Goal: Information Seeking & Learning: Learn about a topic

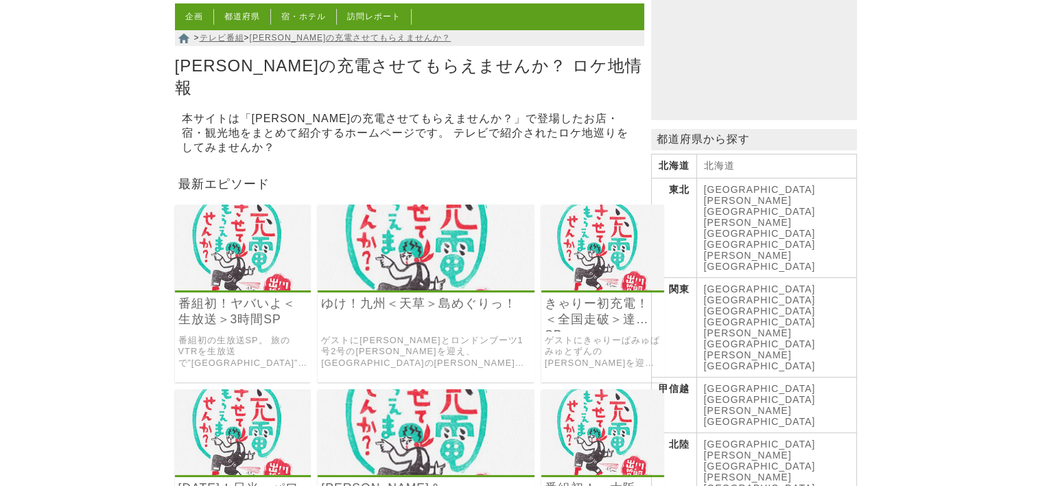
scroll to position [206, 0]
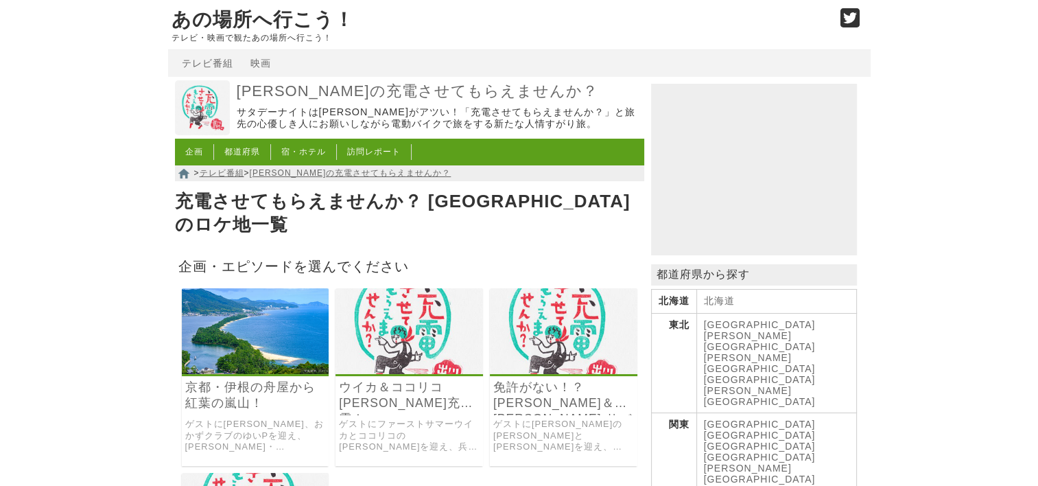
click at [432, 380] on link "ウイカ＆ココリコ[PERSON_NAME]充電！[GEOGRAPHIC_DATA]" at bounding box center [409, 396] width 141 height 32
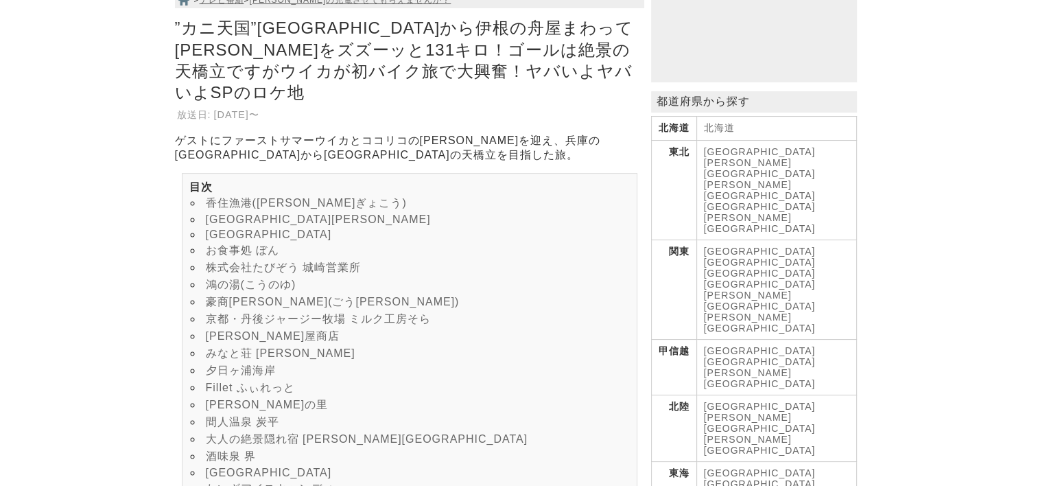
scroll to position [206, 0]
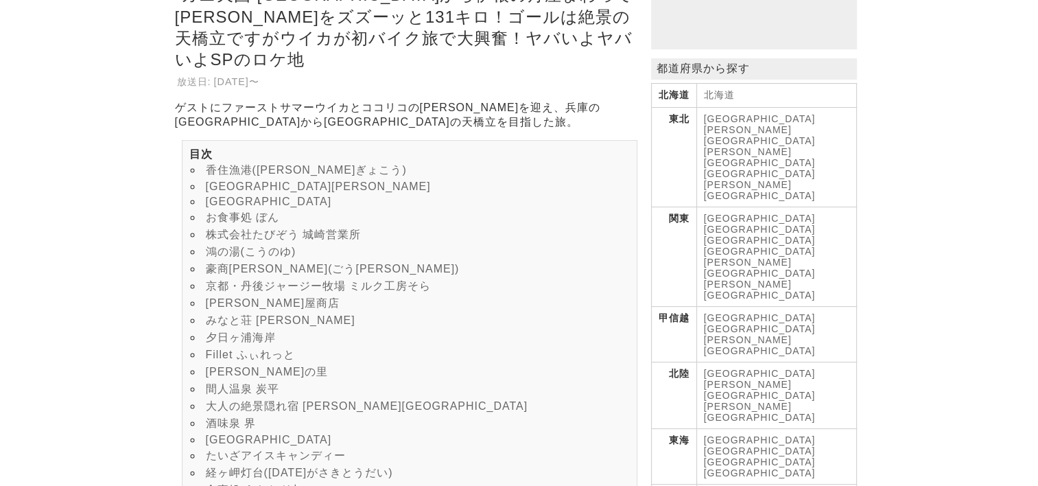
click at [312, 275] on link "豪商[PERSON_NAME](ごう[PERSON_NAME])" at bounding box center [333, 269] width 254 height 12
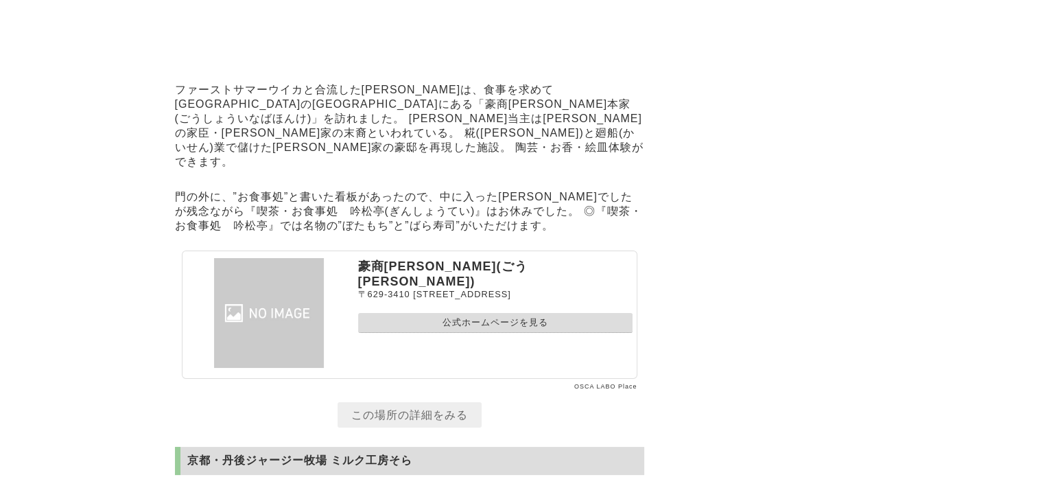
scroll to position [5197, 0]
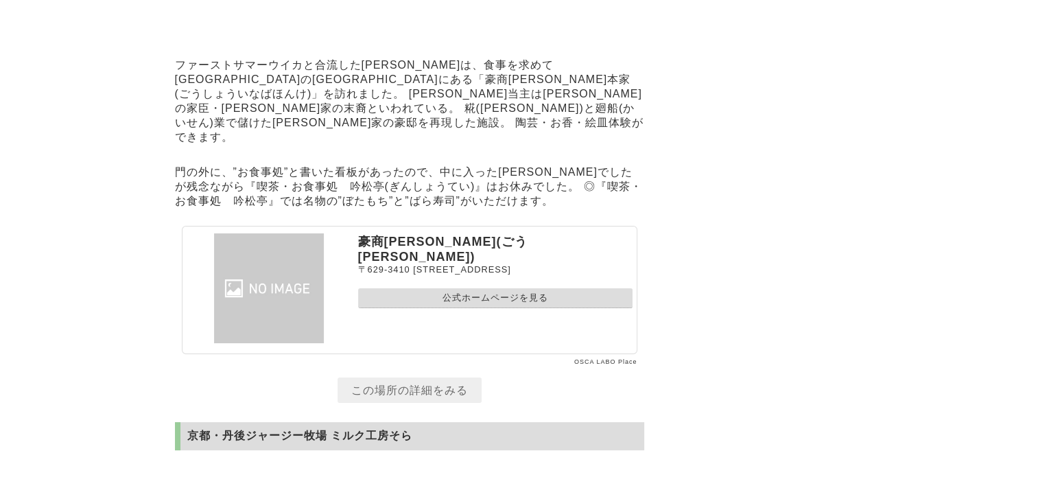
click at [491, 308] on link "公式ホームページを見る" at bounding box center [495, 298] width 275 height 20
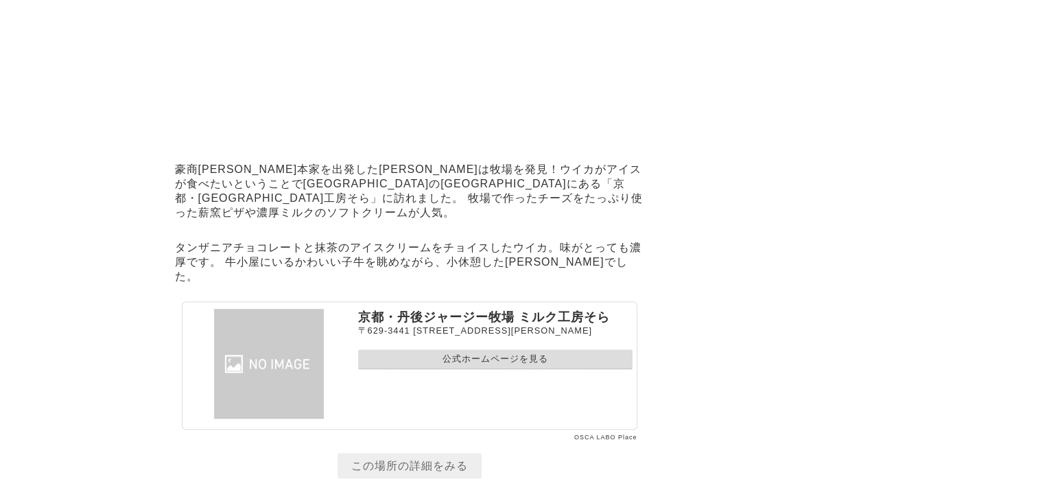
scroll to position [5814, 0]
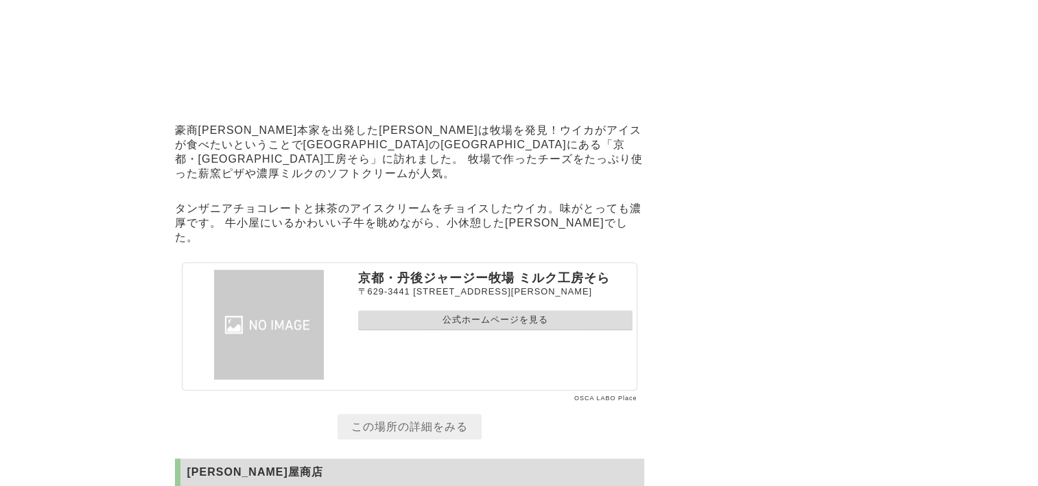
click at [504, 330] on link "公式ホームページを見る" at bounding box center [495, 320] width 275 height 20
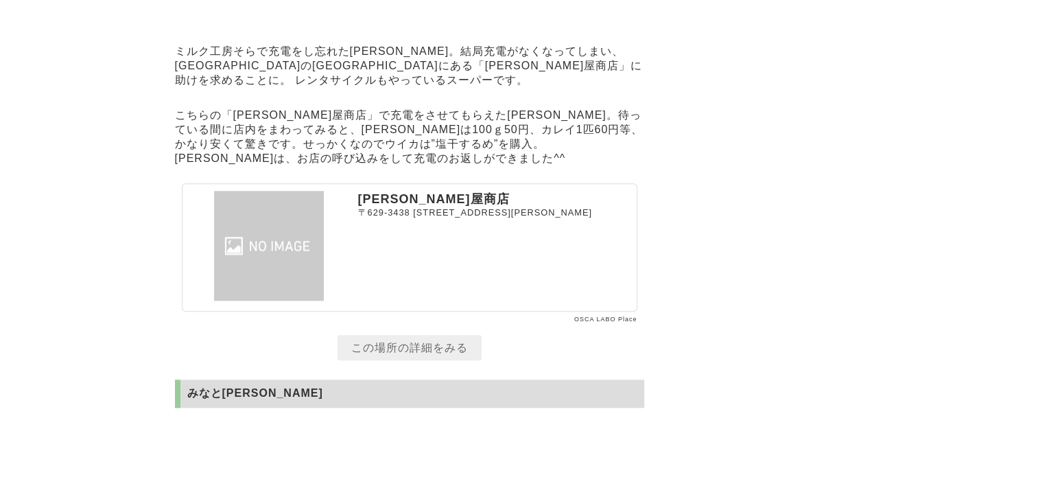
scroll to position [6569, 0]
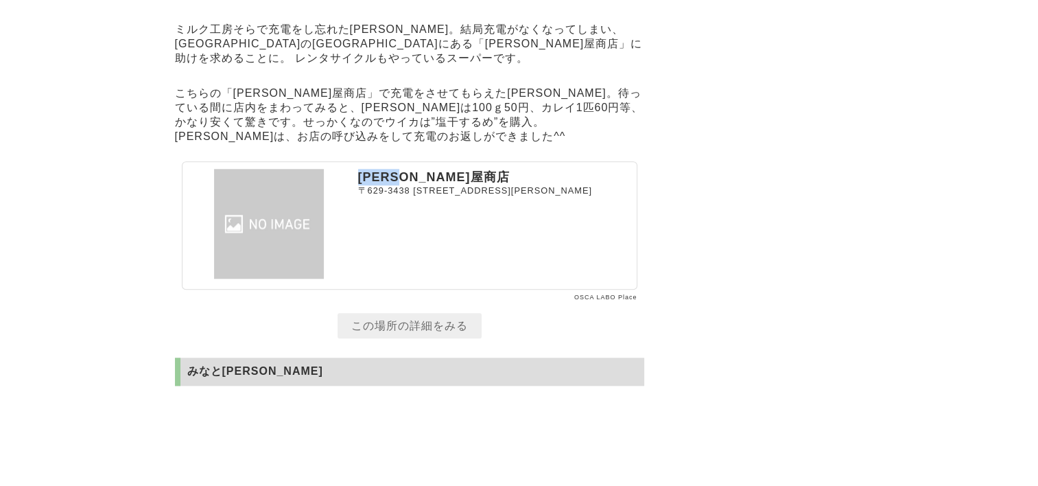
drag, startPoint x: 362, startPoint y: 220, endPoint x: 423, endPoint y: 219, distance: 61.1
click at [423, 185] on p "[PERSON_NAME]屋商店" at bounding box center [495, 177] width 275 height 16
drag, startPoint x: 423, startPoint y: 219, endPoint x: 405, endPoint y: 219, distance: 17.8
copy p "[PERSON_NAME]屋商店"
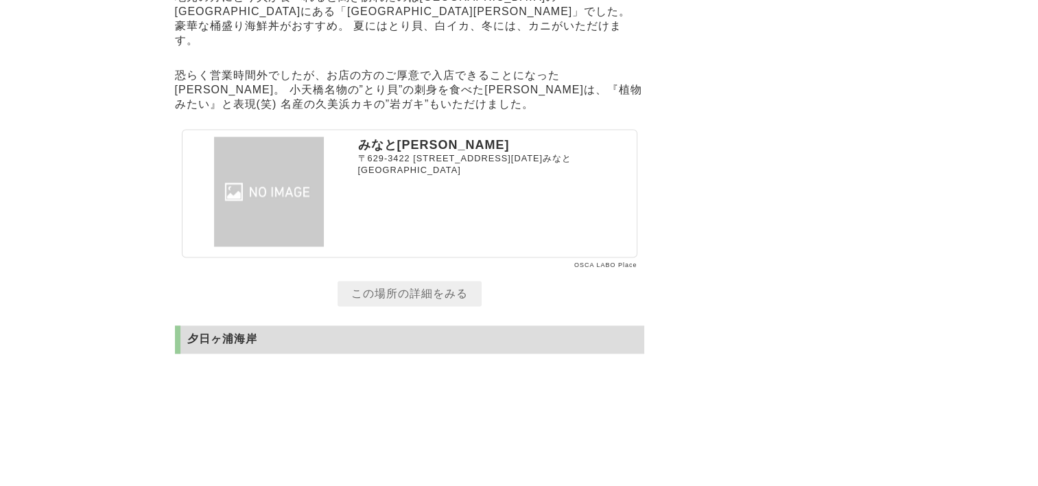
scroll to position [7256, 0]
drag, startPoint x: 362, startPoint y: 190, endPoint x: 450, endPoint y: 189, distance: 87.9
click at [450, 153] on p "みなと[PERSON_NAME]" at bounding box center [495, 145] width 275 height 16
drag, startPoint x: 450, startPoint y: 189, endPoint x: 419, endPoint y: 189, distance: 31.6
copy p "みなと[PERSON_NAME]"
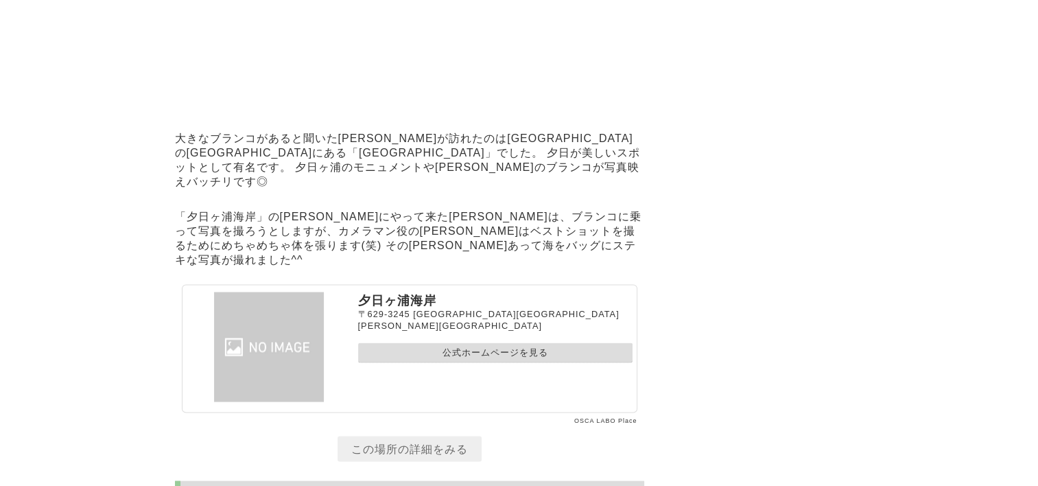
scroll to position [7805, 0]
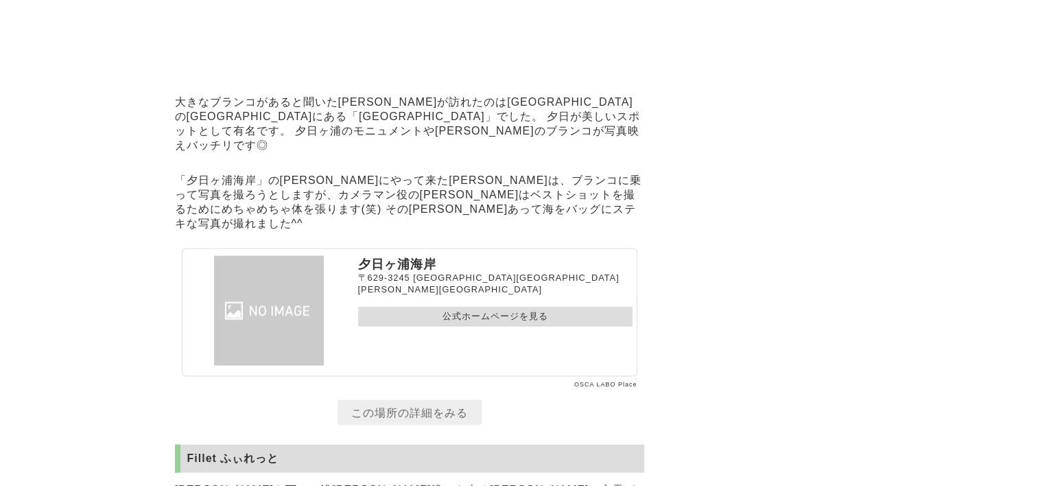
click at [461, 327] on link "公式ホームページを見る" at bounding box center [495, 317] width 275 height 20
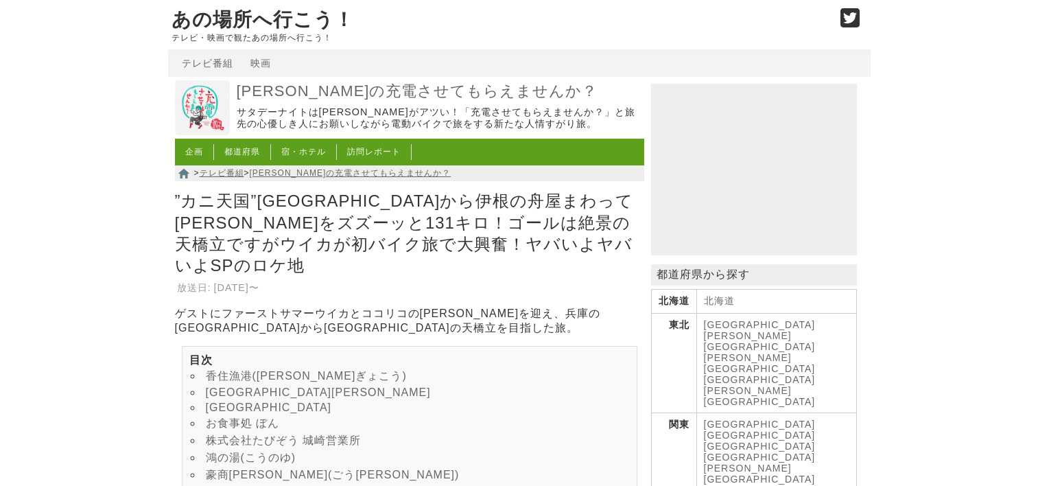
scroll to position [7805, 0]
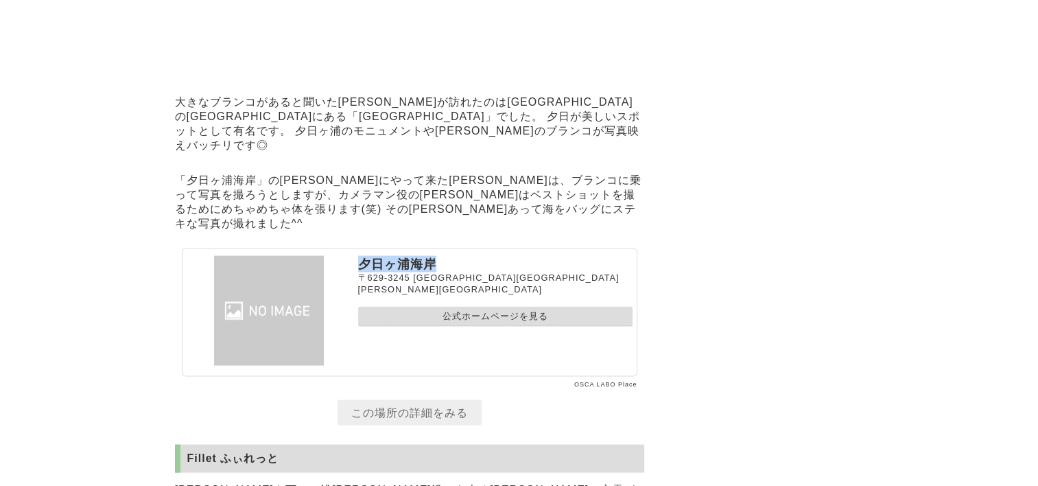
drag, startPoint x: 362, startPoint y: 296, endPoint x: 439, endPoint y: 294, distance: 76.9
click at [439, 272] on p "夕日ヶ浦海岸" at bounding box center [495, 264] width 275 height 16
drag, startPoint x: 439, startPoint y: 294, endPoint x: 422, endPoint y: 295, distance: 17.2
copy p "夕日ヶ浦海岸"
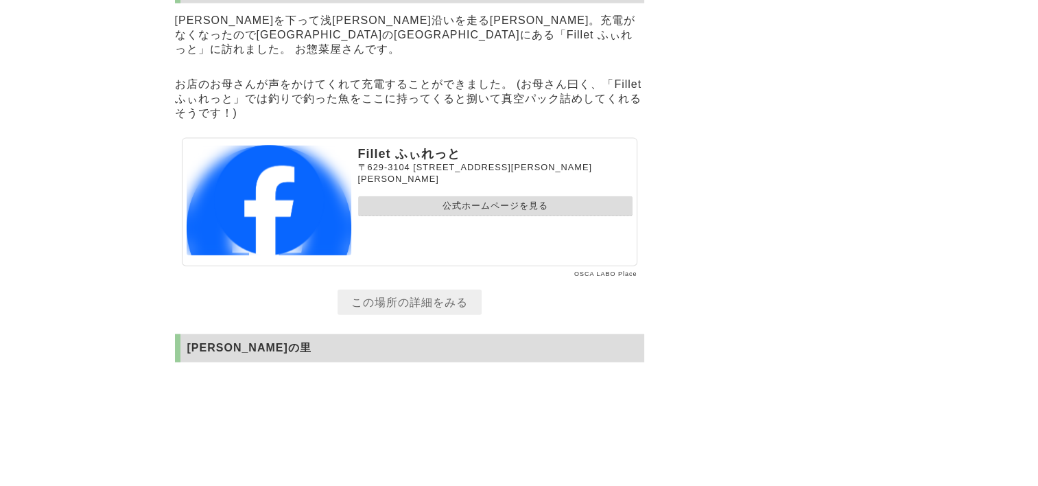
scroll to position [8285, 0]
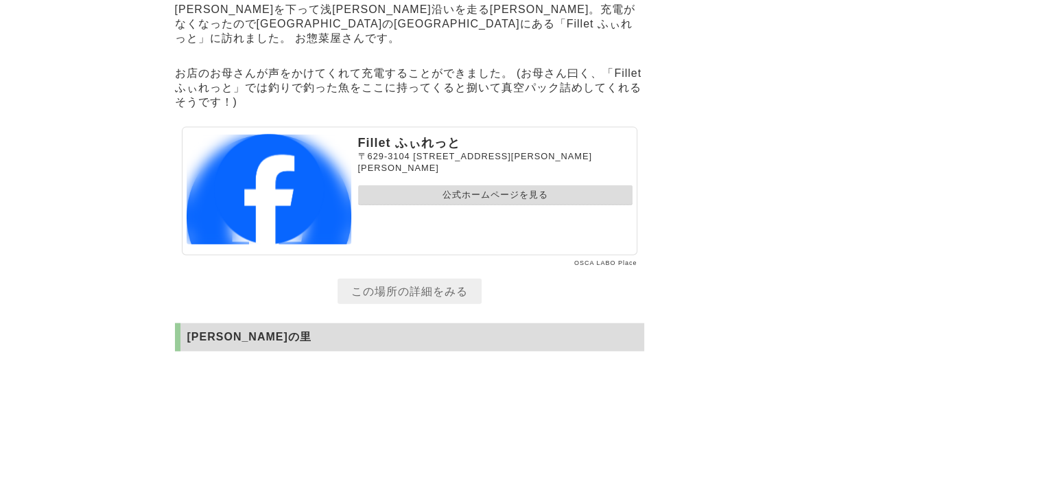
click at [500, 205] on link "公式ホームページを見る" at bounding box center [495, 195] width 275 height 20
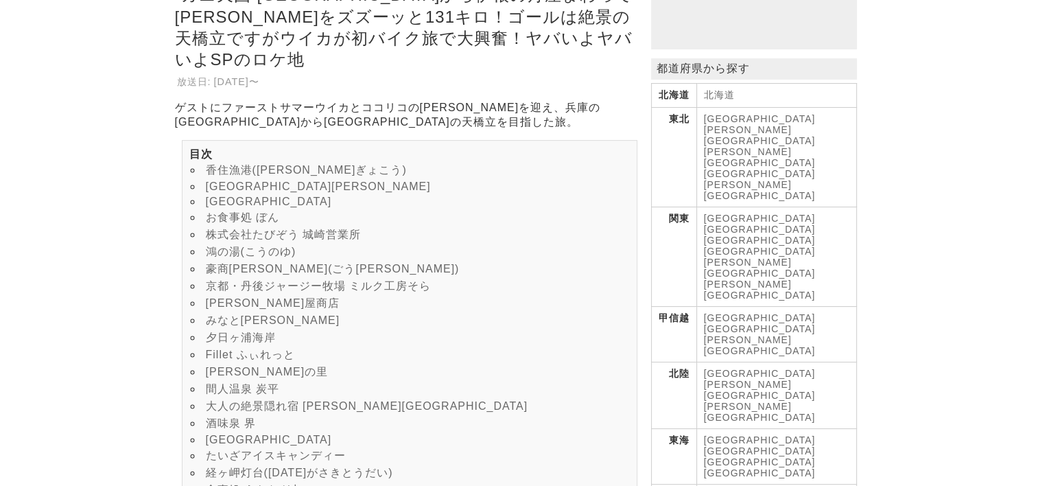
scroll to position [206, 0]
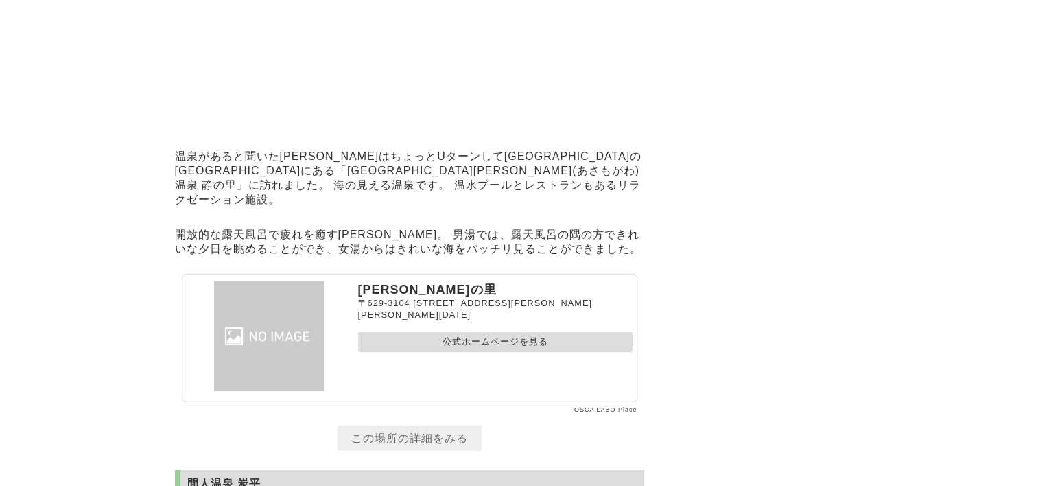
scroll to position [8826, 0]
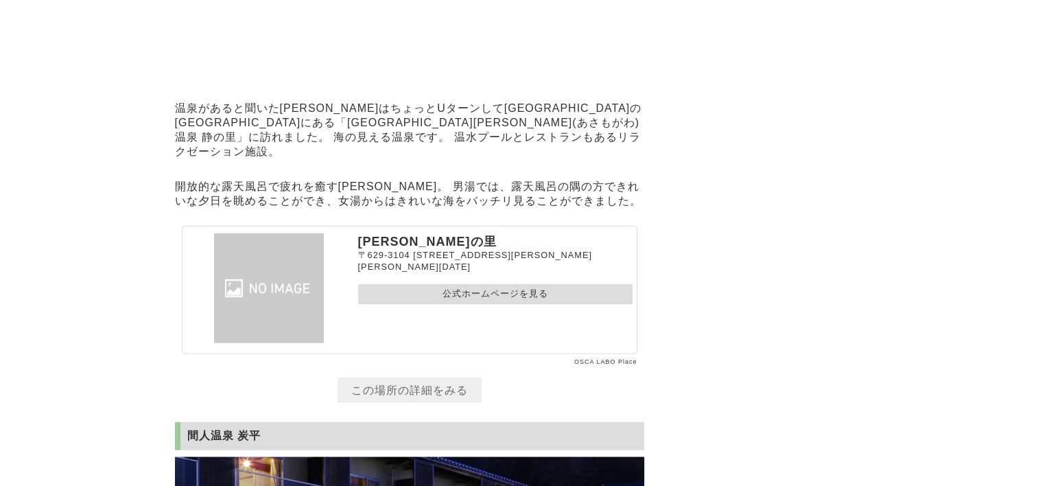
click at [412, 304] on link "公式ホームページを見る" at bounding box center [495, 294] width 275 height 20
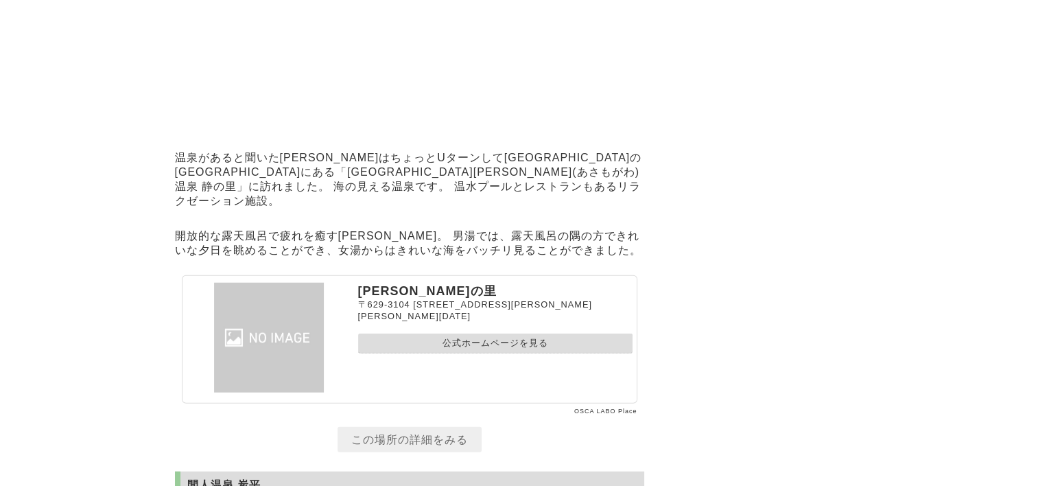
scroll to position [8757, 0]
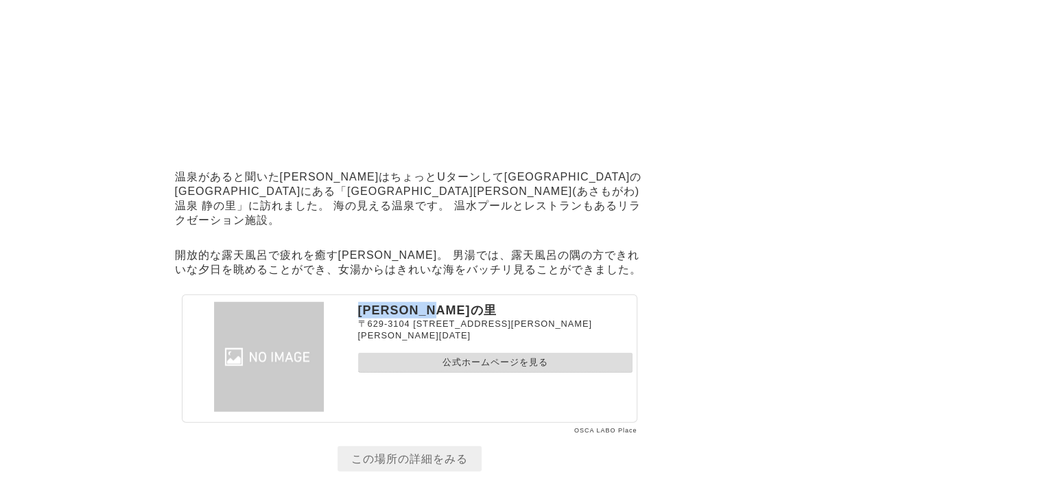
drag, startPoint x: 357, startPoint y: 340, endPoint x: 466, endPoint y: 340, distance: 109.1
click at [466, 318] on p "浅[PERSON_NAME]温泉 静の里" at bounding box center [495, 310] width 275 height 16
copy p "[PERSON_NAME]の里"
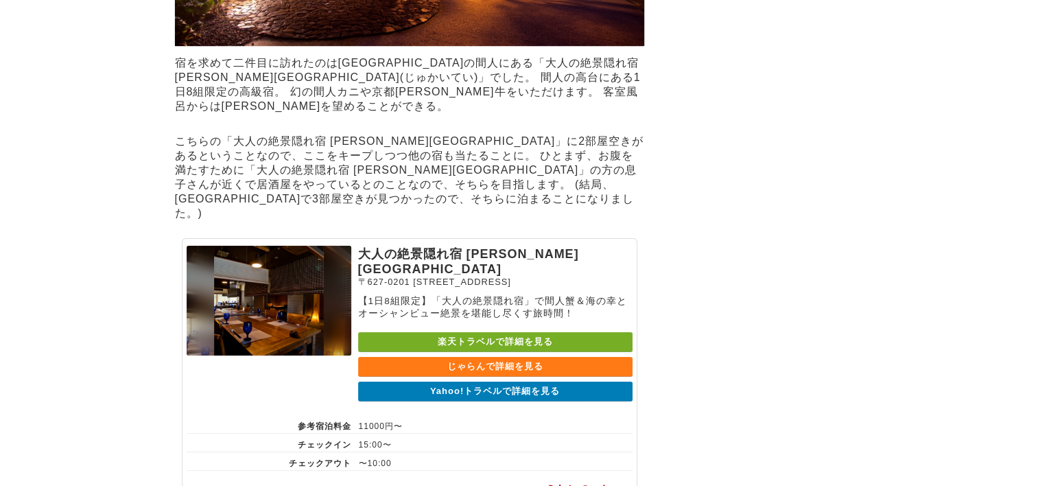
scroll to position [10267, 0]
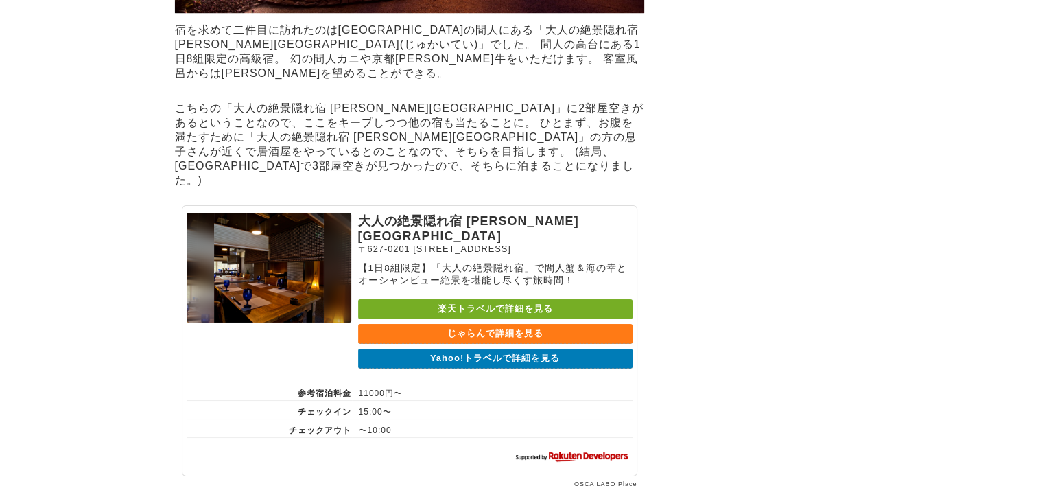
click at [497, 369] on link "Yahoo!トラベルで詳細を見る" at bounding box center [495, 359] width 275 height 20
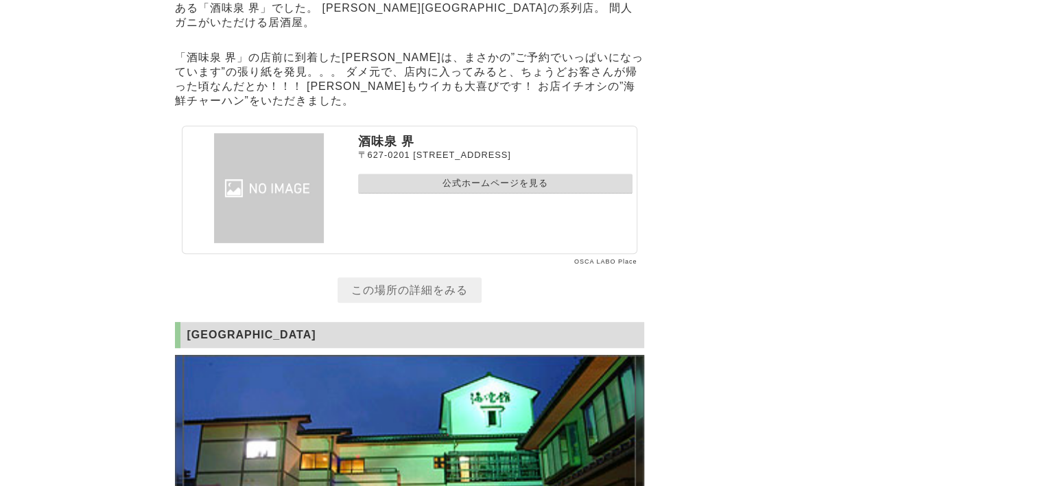
scroll to position [11160, 0]
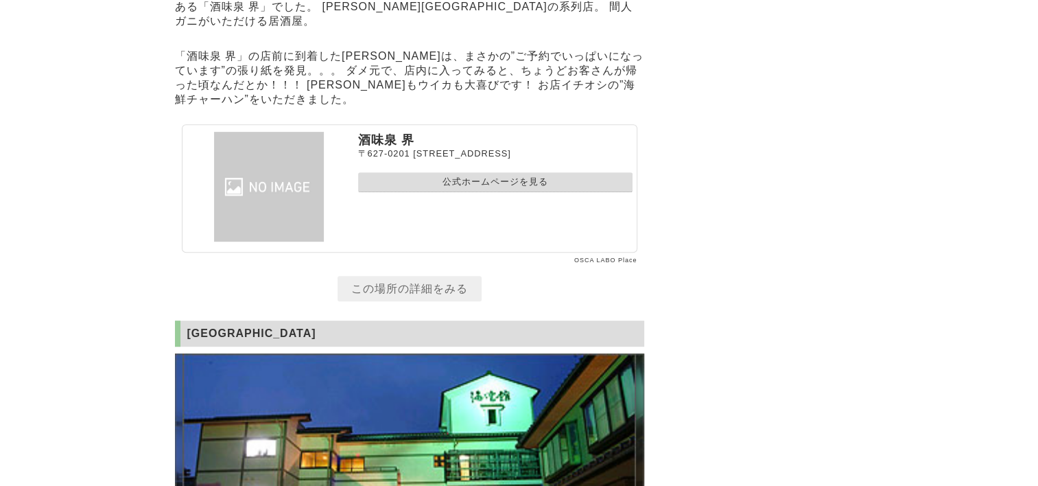
click at [444, 192] on link "公式ホームページを見る" at bounding box center [495, 182] width 275 height 20
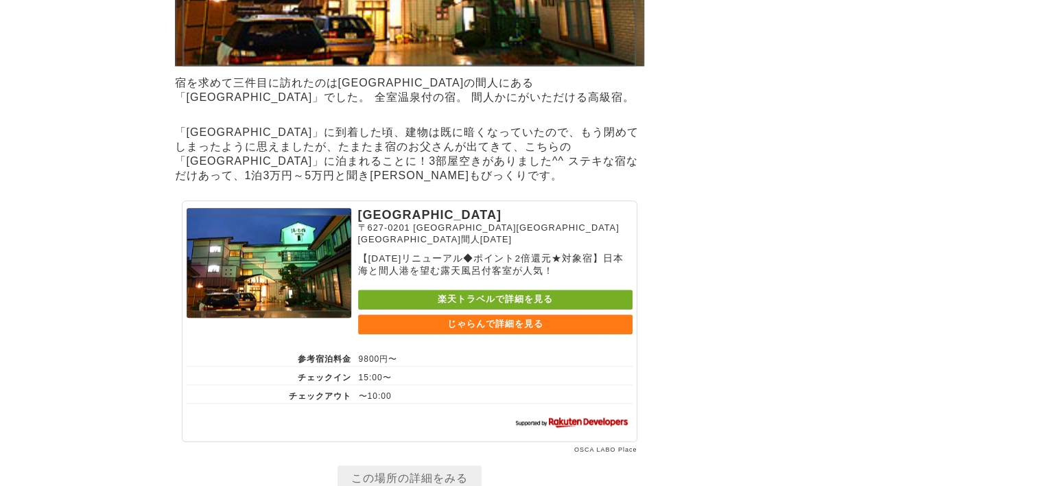
scroll to position [11703, 0]
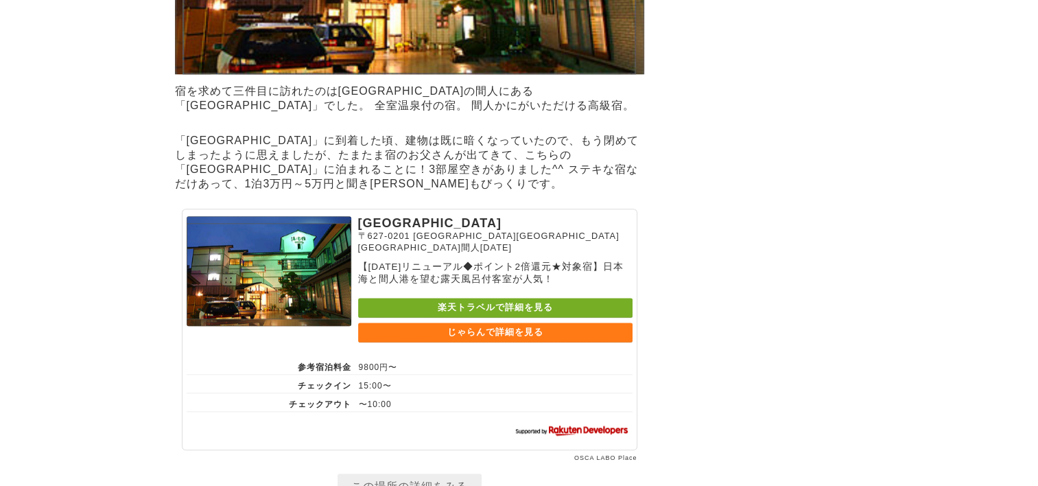
click at [478, 318] on link "楽天トラベルで詳細を見る" at bounding box center [495, 308] width 275 height 20
drag, startPoint x: 363, startPoint y: 263, endPoint x: 382, endPoint y: 263, distance: 19.2
click at [382, 231] on p "[GEOGRAPHIC_DATA]" at bounding box center [495, 223] width 275 height 14
click at [468, 342] on link "じゃらんで詳細を見る" at bounding box center [495, 333] width 275 height 20
click at [431, 231] on p "[GEOGRAPHIC_DATA]" at bounding box center [495, 223] width 275 height 14
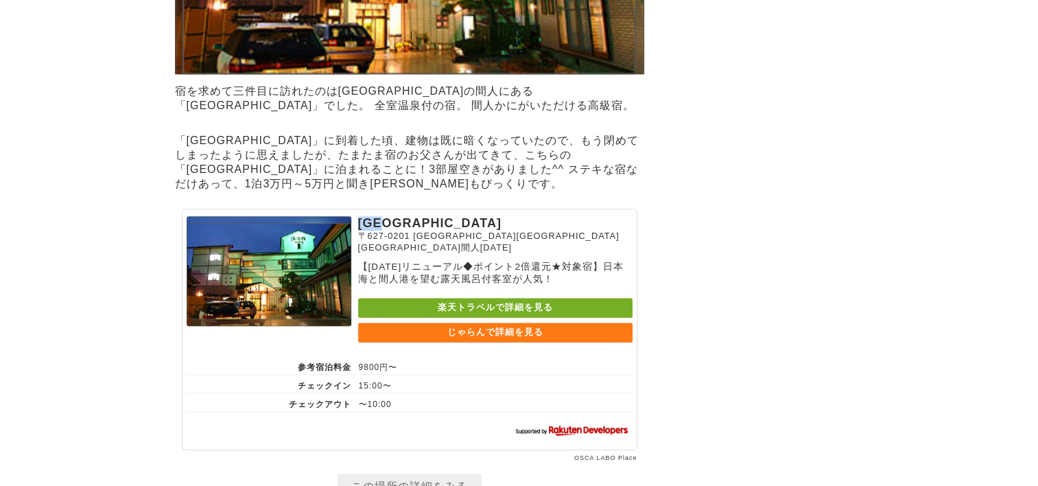
drag, startPoint x: 360, startPoint y: 259, endPoint x: 404, endPoint y: 259, distance: 43.9
click at [404, 231] on p "[GEOGRAPHIC_DATA]" at bounding box center [495, 223] width 275 height 14
drag, startPoint x: 404, startPoint y: 259, endPoint x: 379, endPoint y: 261, distance: 24.8
copy p "[GEOGRAPHIC_DATA]"
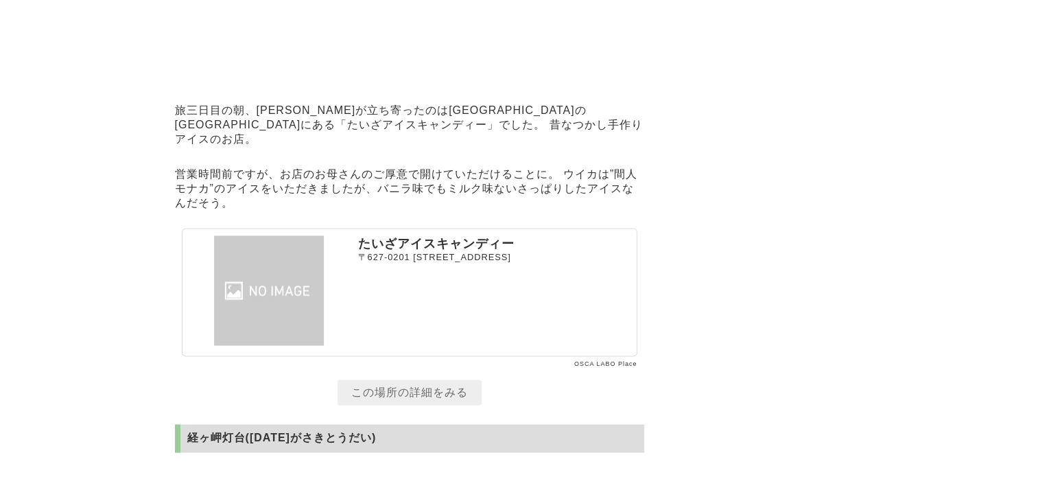
scroll to position [12458, 0]
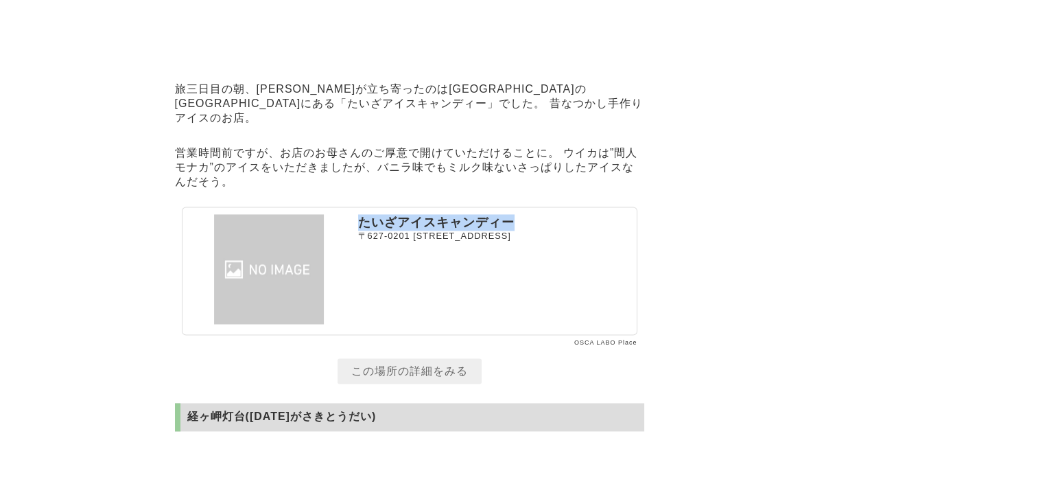
drag, startPoint x: 360, startPoint y: 259, endPoint x: 521, endPoint y: 260, distance: 160.6
click at [521, 231] on p "たいざアイスキャンディー" at bounding box center [495, 222] width 275 height 16
drag, startPoint x: 521, startPoint y: 260, endPoint x: 488, endPoint y: 261, distance: 33.0
copy p "たいざアイスキャンディー"
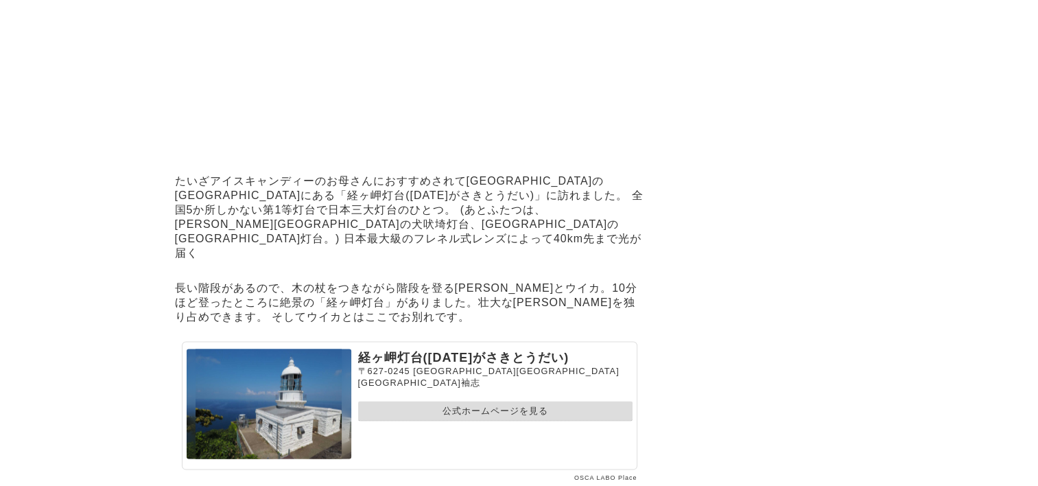
scroll to position [13007, 0]
click at [470, 420] on link "公式ホームページを見る" at bounding box center [495, 410] width 275 height 20
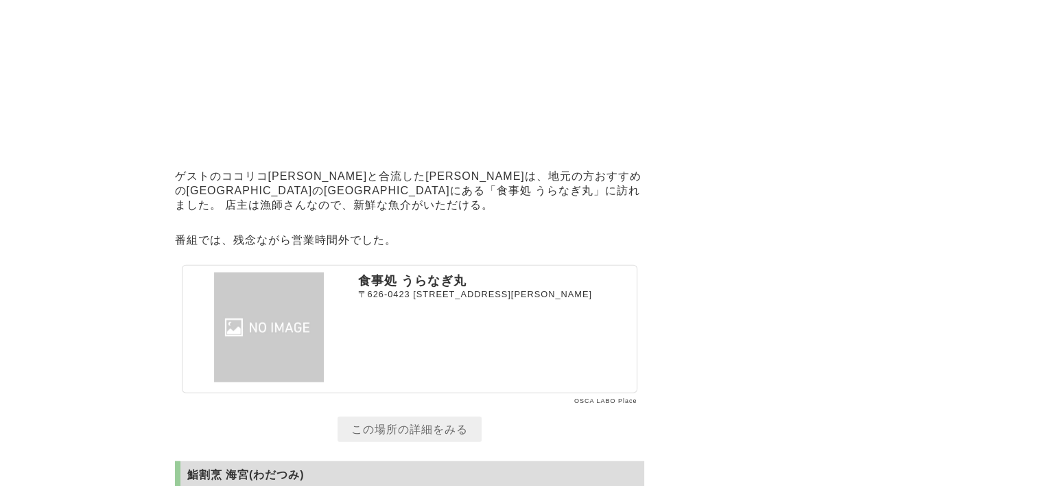
scroll to position [13899, 0]
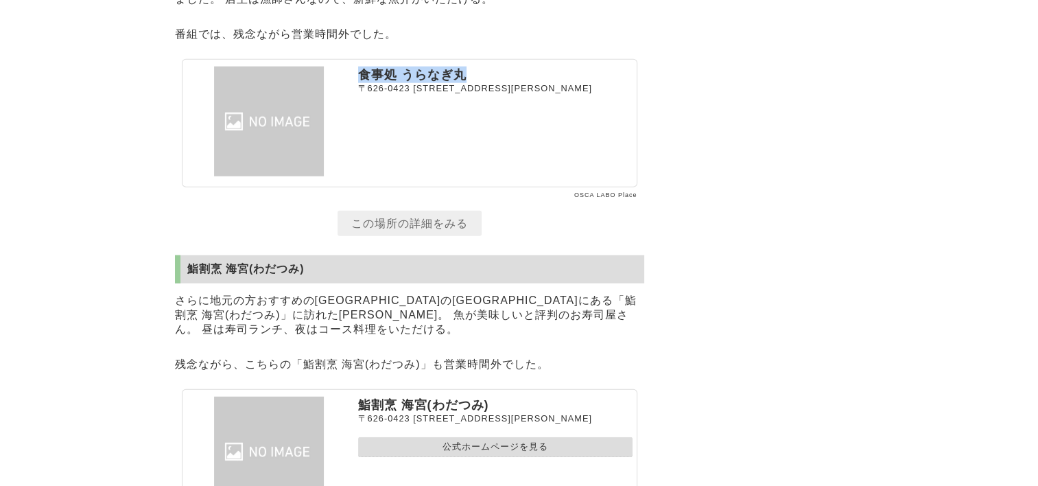
drag, startPoint x: 360, startPoint y: 96, endPoint x: 498, endPoint y: 96, distance: 138.0
click at [498, 83] on p "食事処 うらなぎ丸" at bounding box center [495, 75] width 275 height 16
drag, startPoint x: 498, startPoint y: 96, endPoint x: 420, endPoint y: 102, distance: 77.8
copy p "食事処 うらなぎ丸"
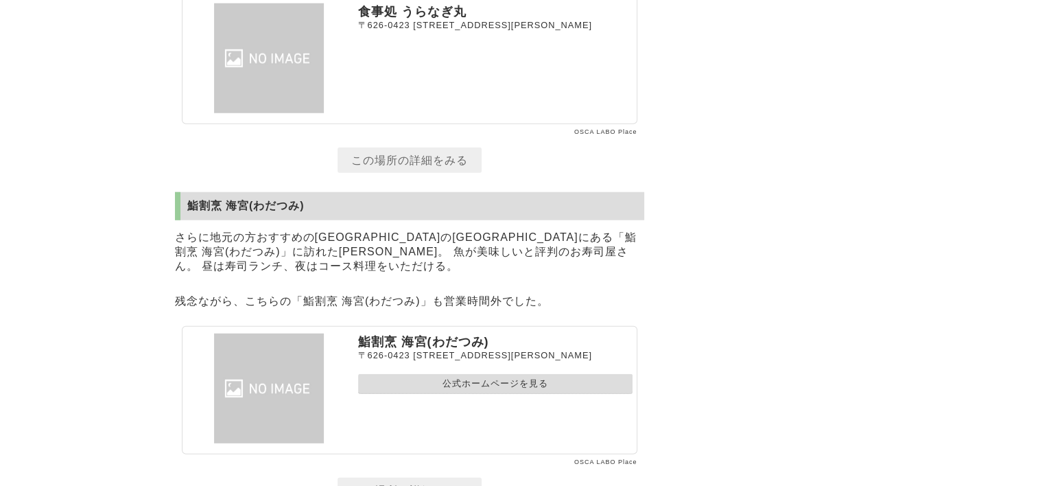
scroll to position [14031, 0]
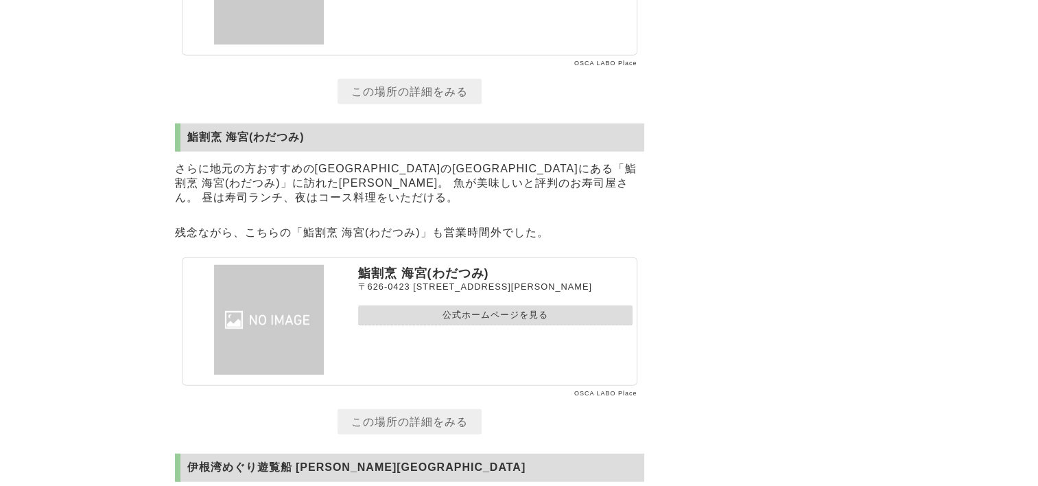
click at [520, 325] on link "公式ホームページを見る" at bounding box center [495, 315] width 275 height 20
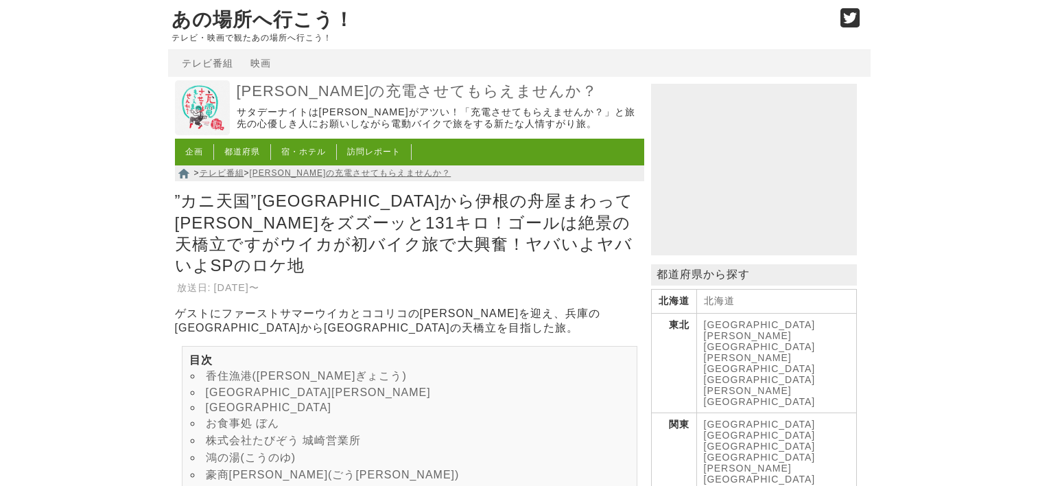
scroll to position [14031, 0]
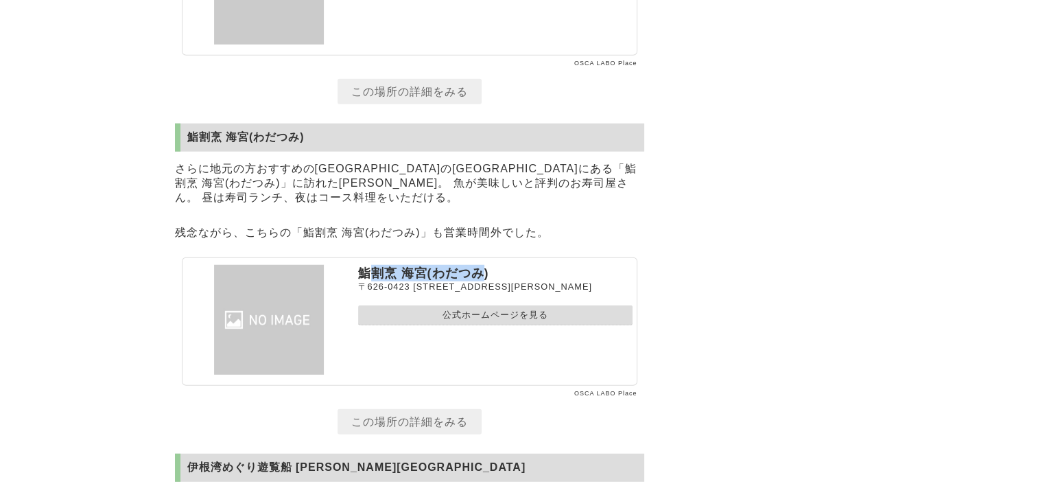
drag, startPoint x: 365, startPoint y: 291, endPoint x: 482, endPoint y: 291, distance: 116.7
click at [482, 281] on p "鮨割烹 海宮(わだつみ)" at bounding box center [495, 273] width 275 height 16
drag, startPoint x: 359, startPoint y: 292, endPoint x: 494, endPoint y: 292, distance: 135.2
click at [494, 281] on p "鮨割烹 海宮(わだつみ)" at bounding box center [495, 273] width 275 height 16
drag, startPoint x: 494, startPoint y: 292, endPoint x: 434, endPoint y: 288, distance: 59.9
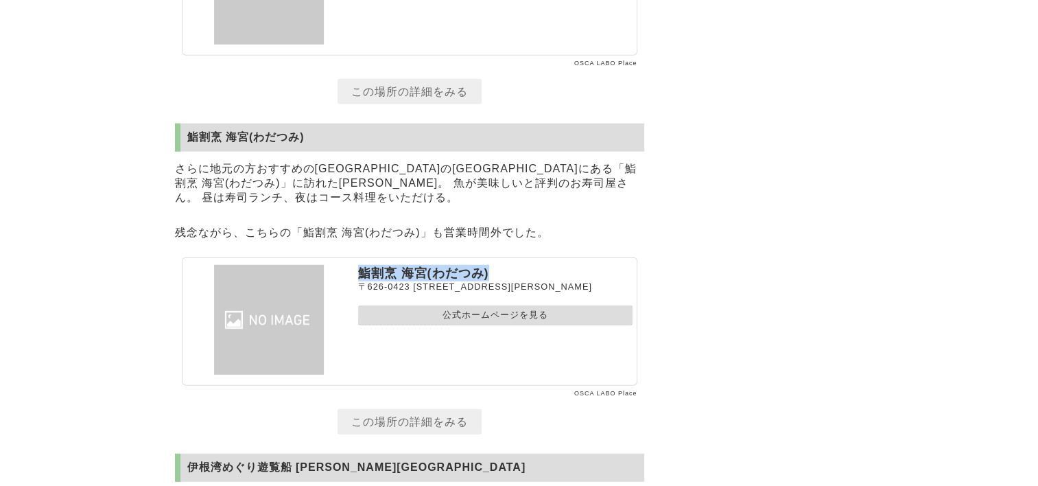
copy p "鮨割烹 海宮(わだつみ)"
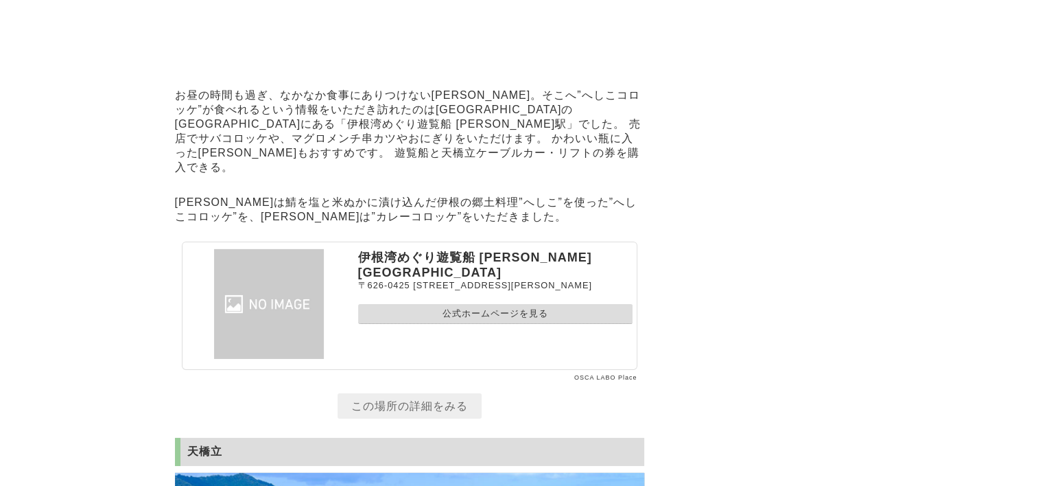
scroll to position [14717, 0]
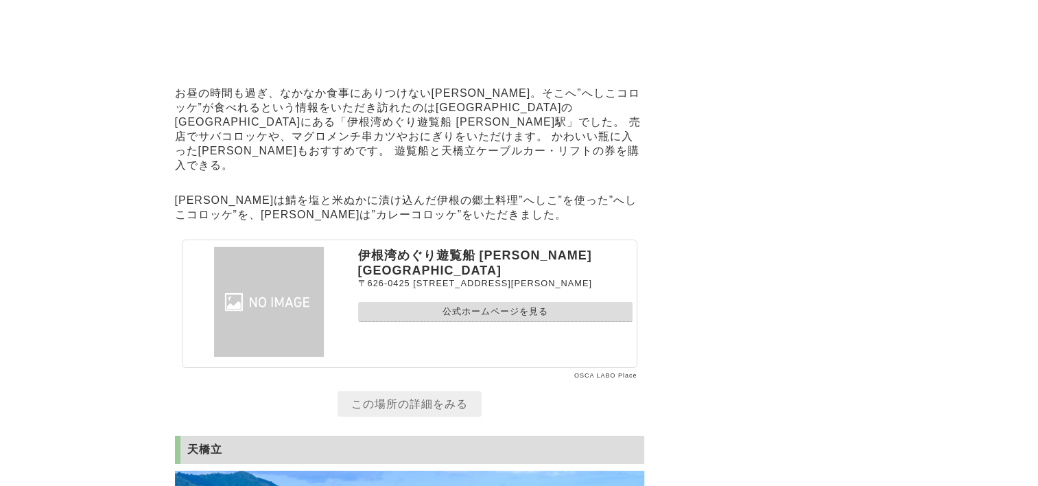
click at [423, 322] on link "公式ホームページを見る" at bounding box center [495, 312] width 275 height 20
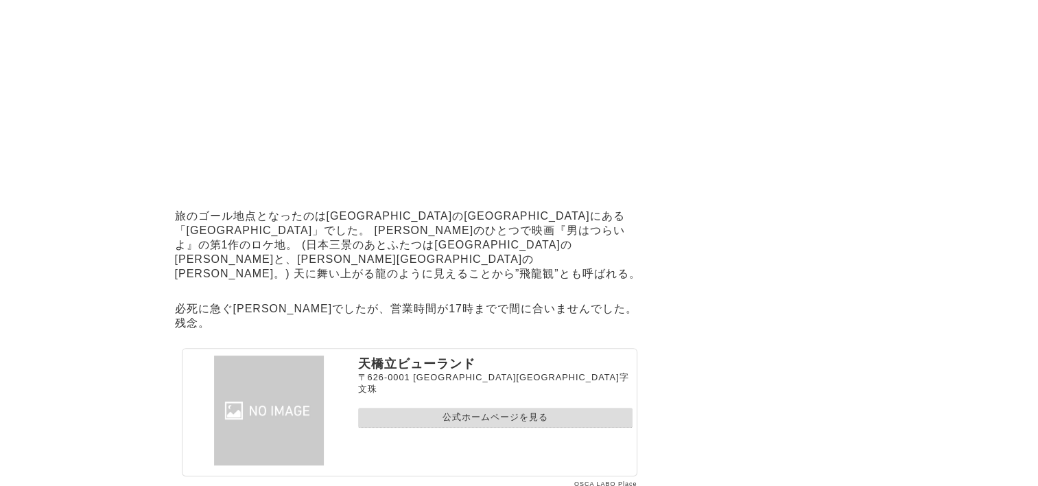
scroll to position [15953, 0]
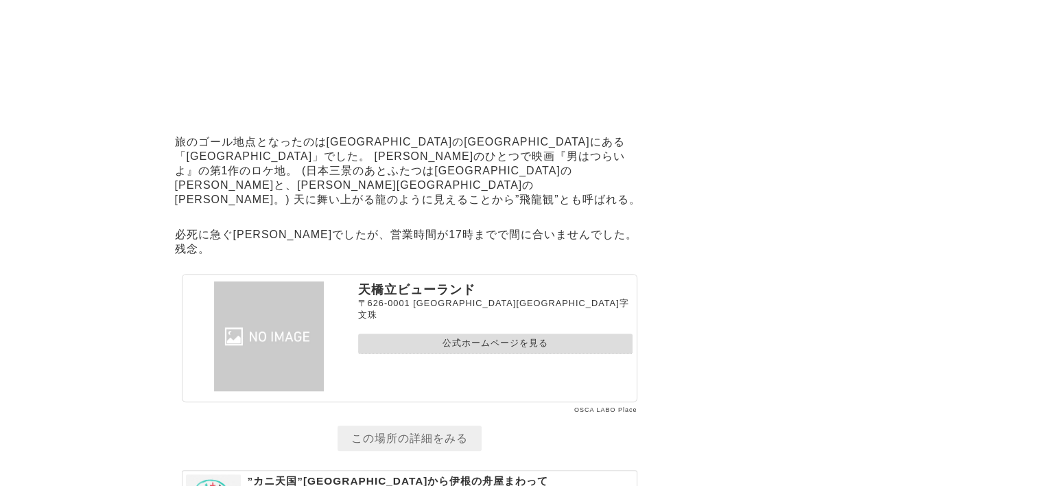
click at [429, 338] on link "公式ホームページを見る" at bounding box center [495, 344] width 275 height 20
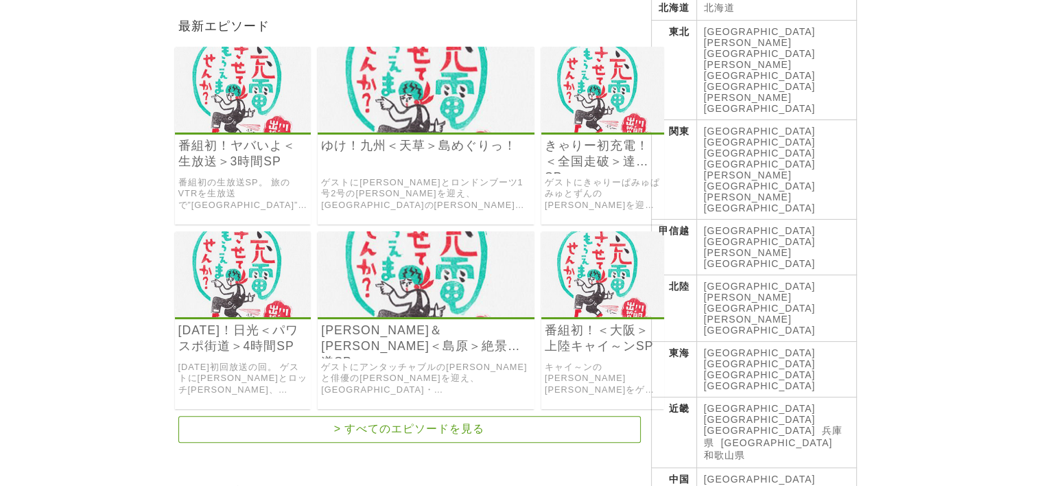
scroll to position [343, 0]
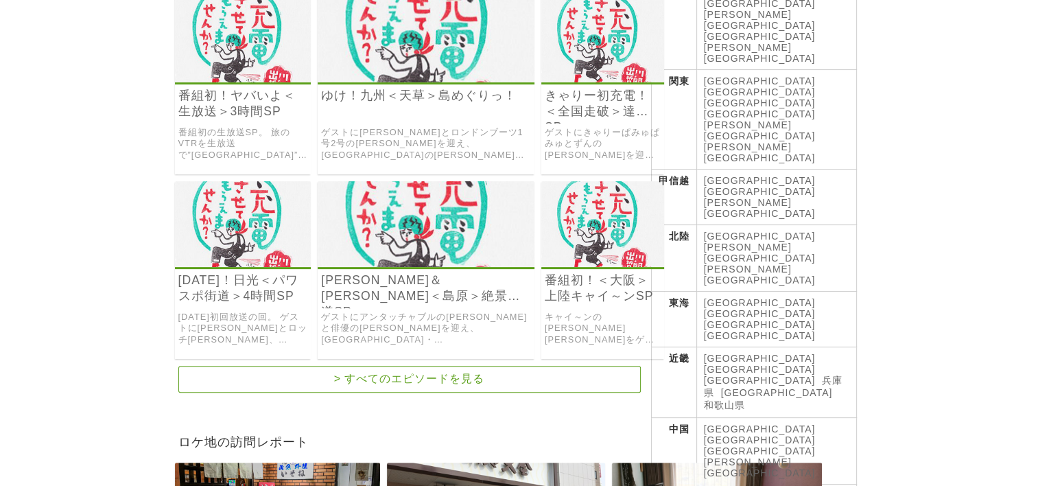
click at [752, 364] on link "[GEOGRAPHIC_DATA]" at bounding box center [760, 369] width 112 height 11
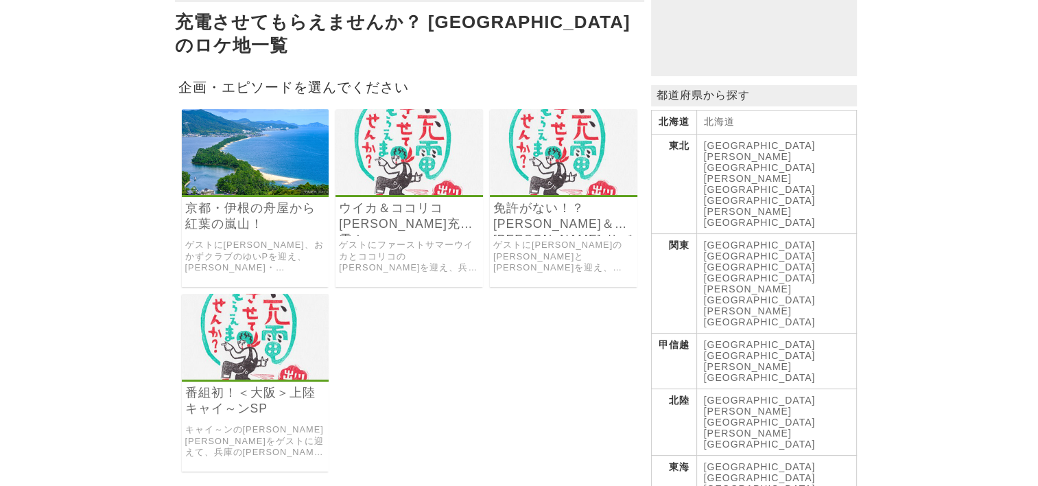
scroll to position [206, 0]
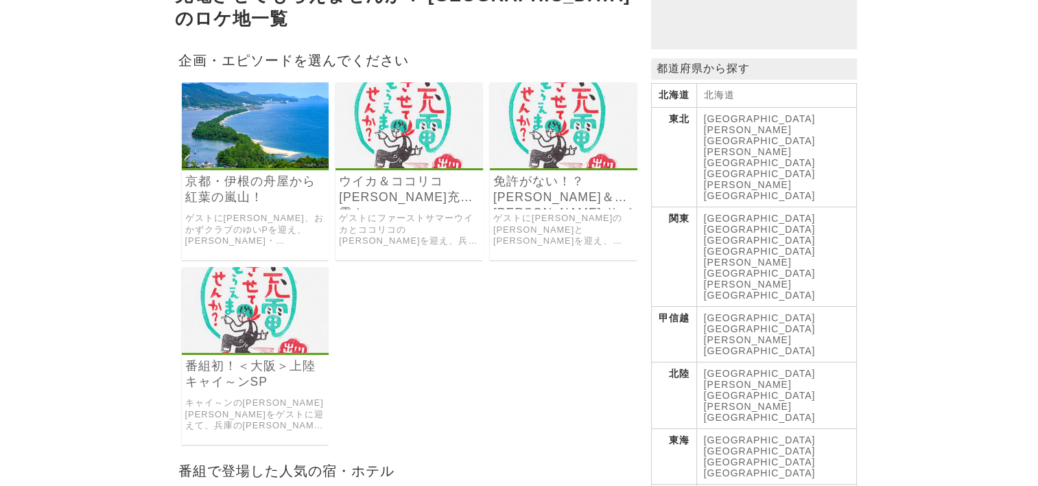
click at [246, 308] on img at bounding box center [256, 310] width 148 height 86
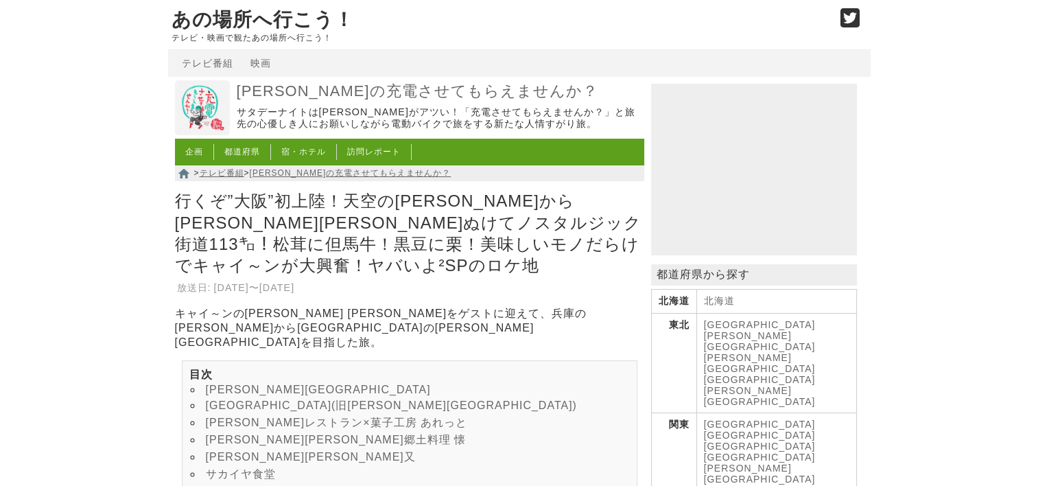
click at [225, 384] on link "竹田城跡" at bounding box center [318, 390] width 225 height 12
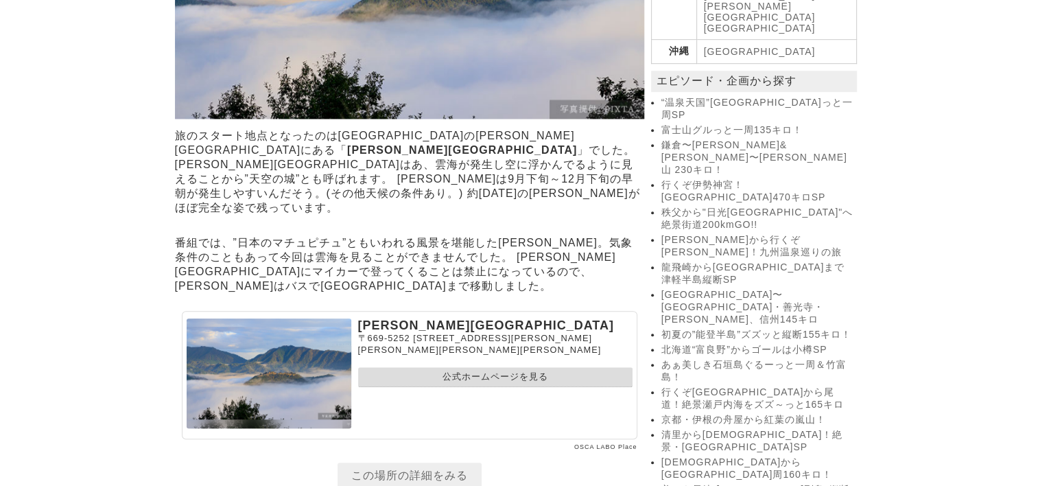
scroll to position [980, 0]
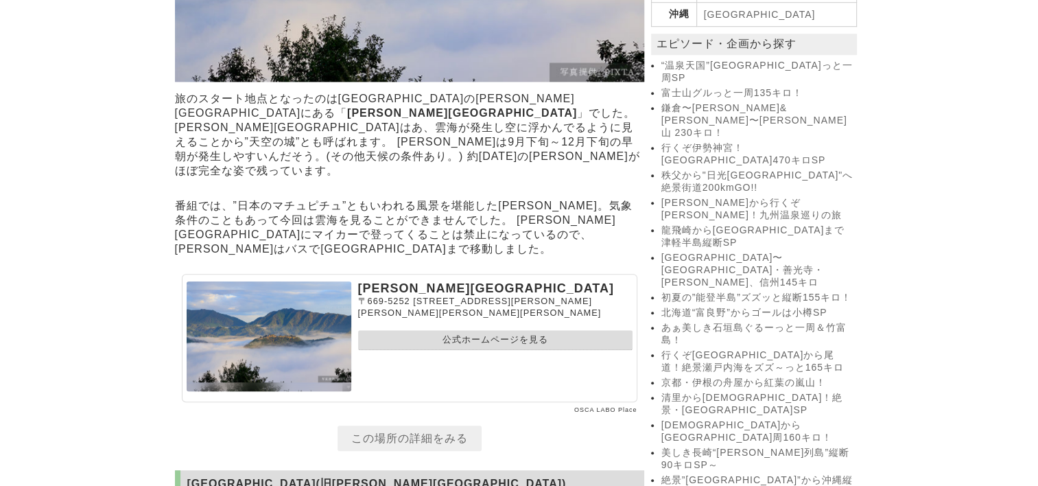
click at [482, 330] on link "公式ホームページを見る" at bounding box center [495, 340] width 275 height 20
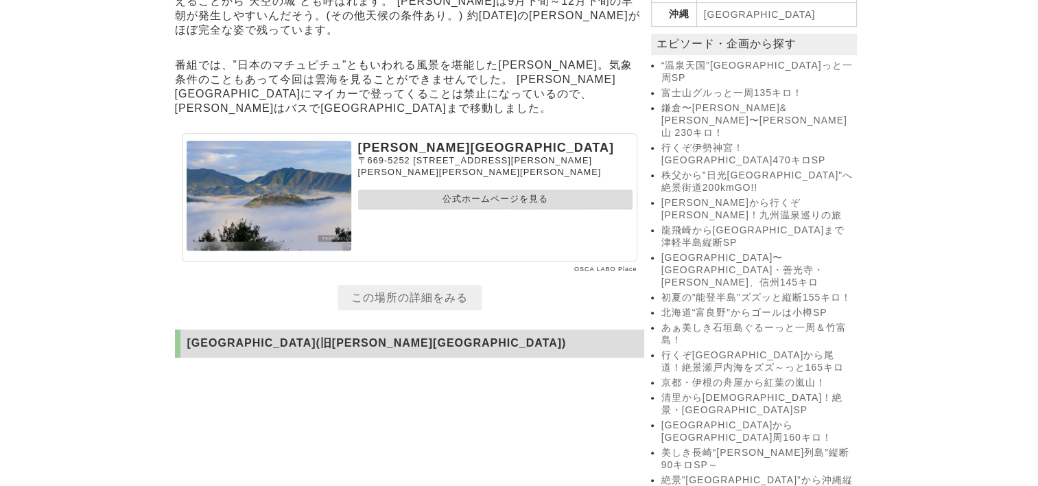
scroll to position [980, 0]
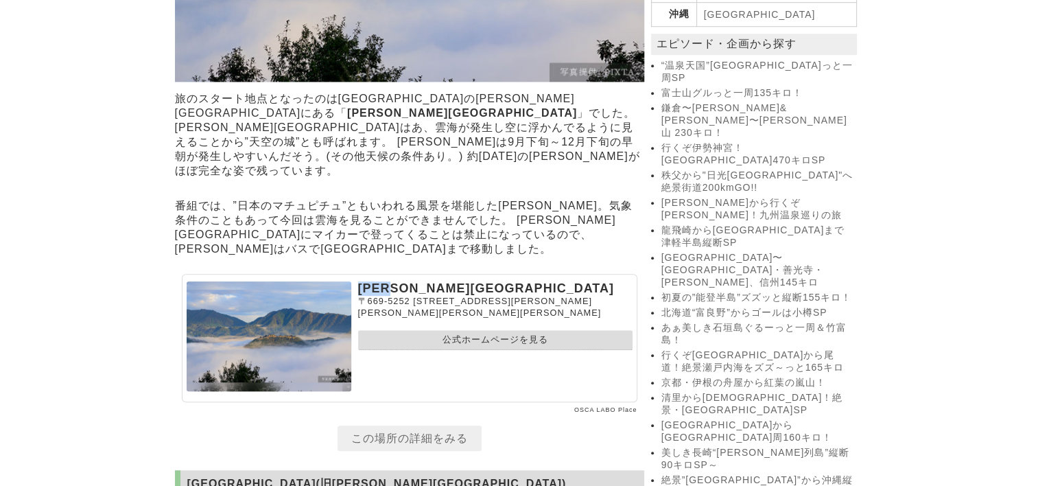
drag, startPoint x: 360, startPoint y: 271, endPoint x: 415, endPoint y: 271, distance: 54.2
click at [415, 281] on p "[PERSON_NAME][GEOGRAPHIC_DATA]" at bounding box center [495, 288] width 275 height 14
drag, startPoint x: 415, startPoint y: 271, endPoint x: 395, endPoint y: 273, distance: 20.0
copy p "[PERSON_NAME][GEOGRAPHIC_DATA]"
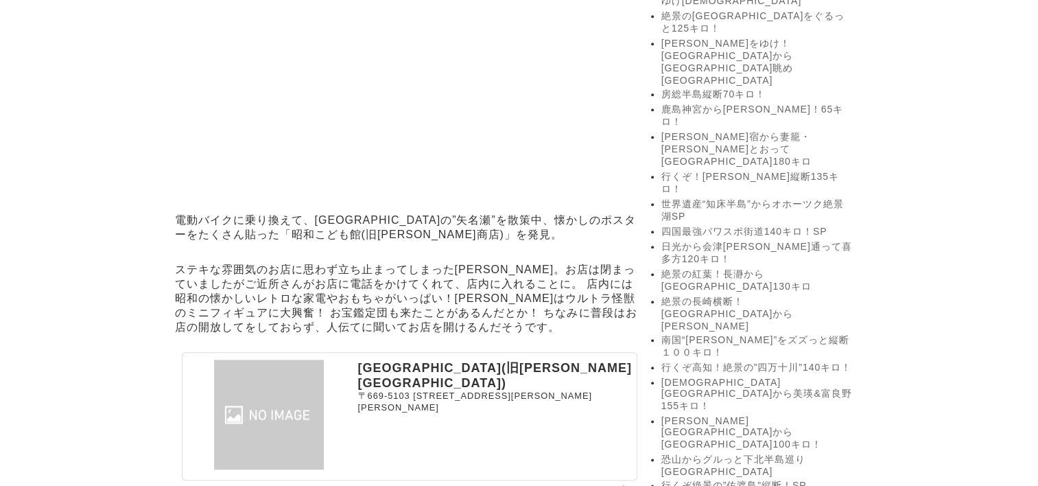
scroll to position [1666, 0]
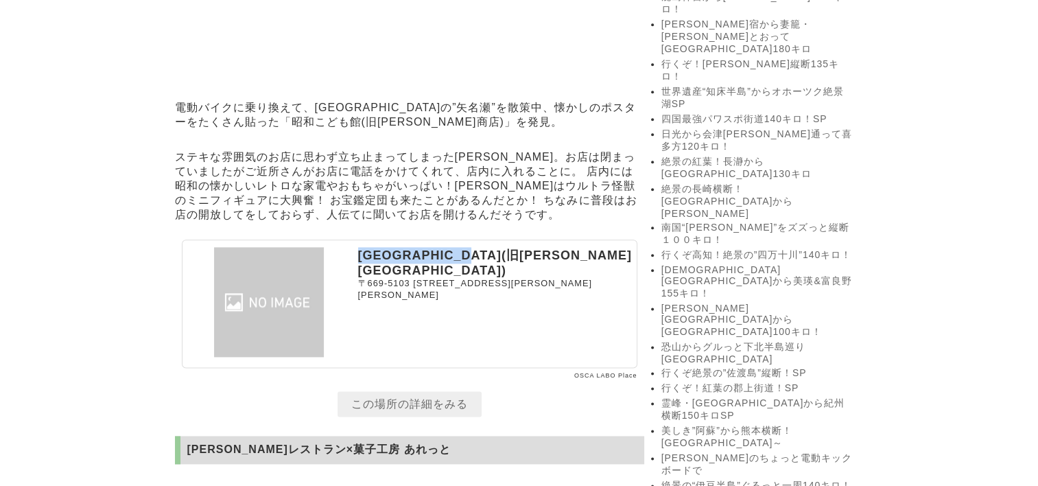
drag, startPoint x: 358, startPoint y: 260, endPoint x: 516, endPoint y: 266, distance: 158.0
click at [516, 266] on p "[GEOGRAPHIC_DATA](旧[PERSON_NAME][GEOGRAPHIC_DATA])" at bounding box center [495, 262] width 275 height 31
drag, startPoint x: 516, startPoint y: 266, endPoint x: 477, endPoint y: 263, distance: 39.3
copy p "[GEOGRAPHIC_DATA](旧[PERSON_NAME][GEOGRAPHIC_DATA])"
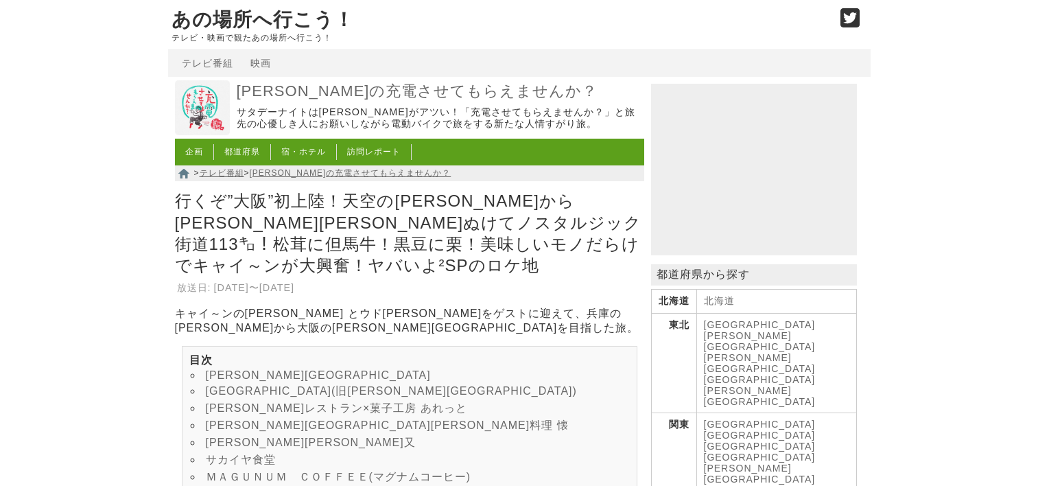
scroll to position [1666, 0]
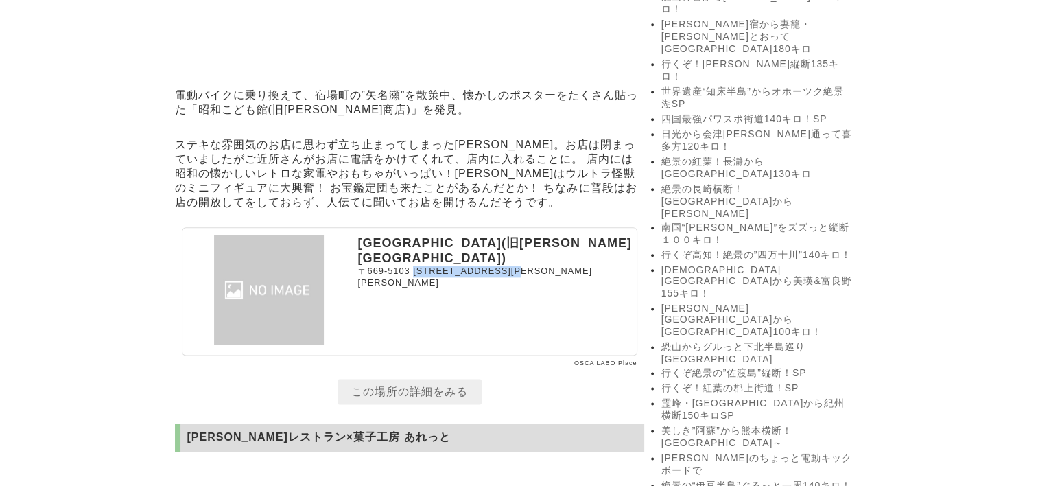
drag, startPoint x: 413, startPoint y: 277, endPoint x: 577, endPoint y: 290, distance: 164.5
click at [577, 290] on section "昭和こども館(旧天野商店) 〒669-5103 兵庫県朝来市山東町矢名瀬町697－2" at bounding box center [410, 291] width 456 height 128
drag, startPoint x: 577, startPoint y: 290, endPoint x: 507, endPoint y: 279, distance: 71.0
copy span "兵庫県朝来市山東町矢名瀬町697－2"
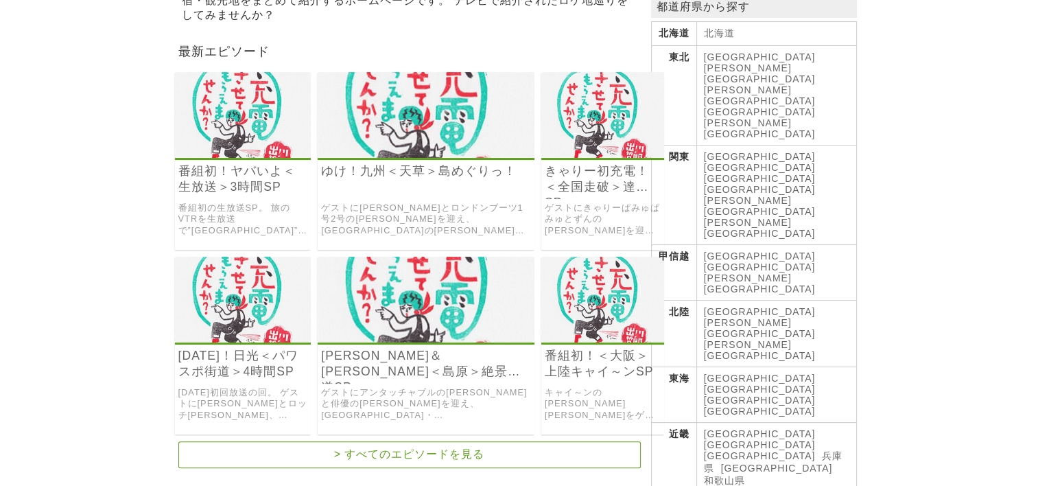
scroll to position [275, 0]
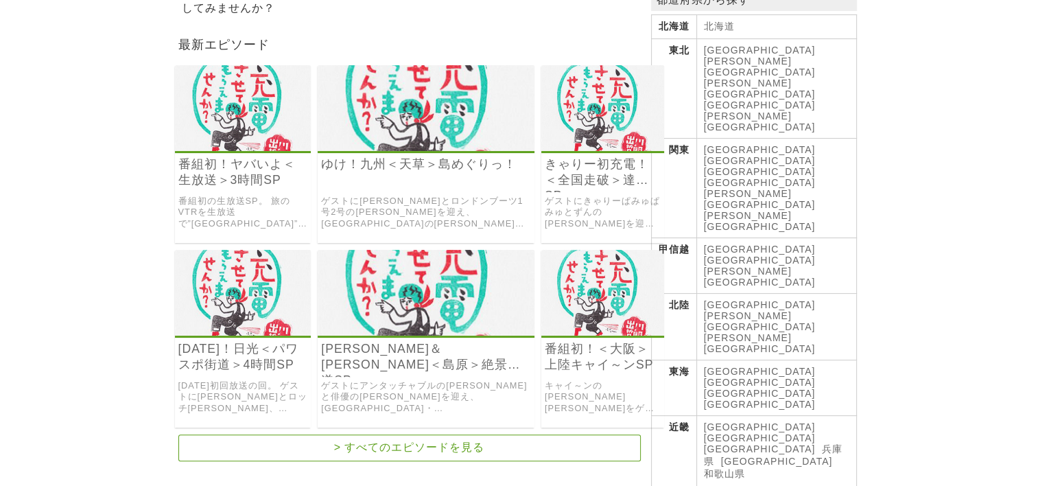
click at [752, 432] on link "[GEOGRAPHIC_DATA]" at bounding box center [760, 437] width 112 height 11
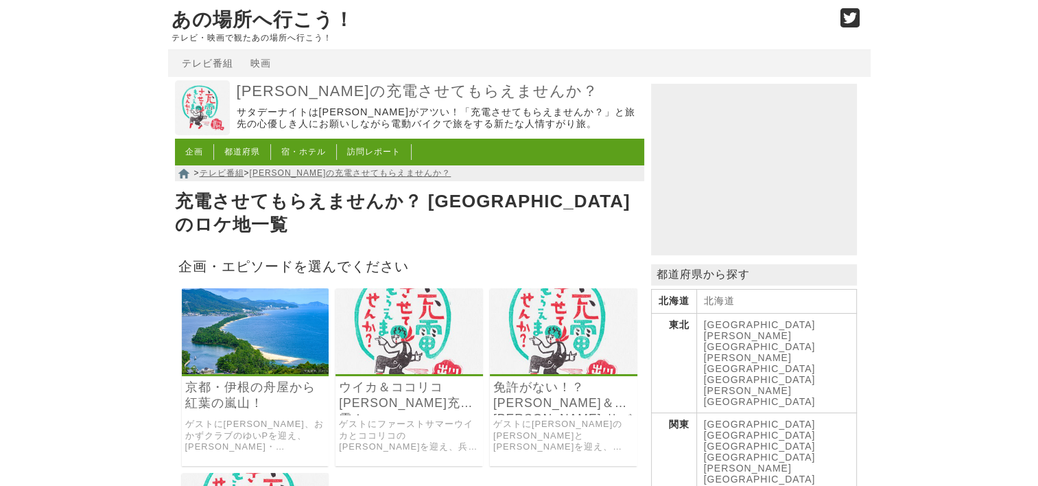
click at [237, 388] on link "京都・伊根の舟屋から紅葉の嵐山！" at bounding box center [255, 396] width 141 height 32
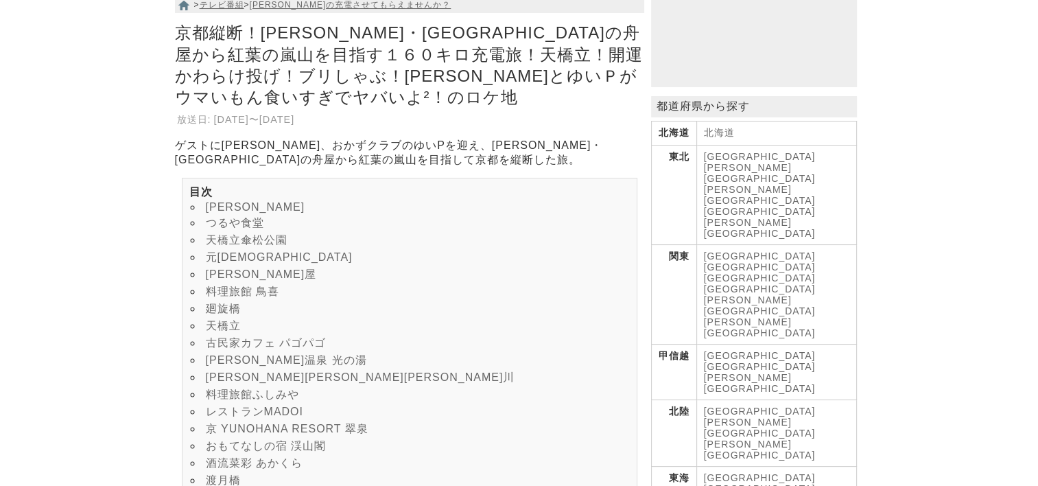
scroll to position [206, 0]
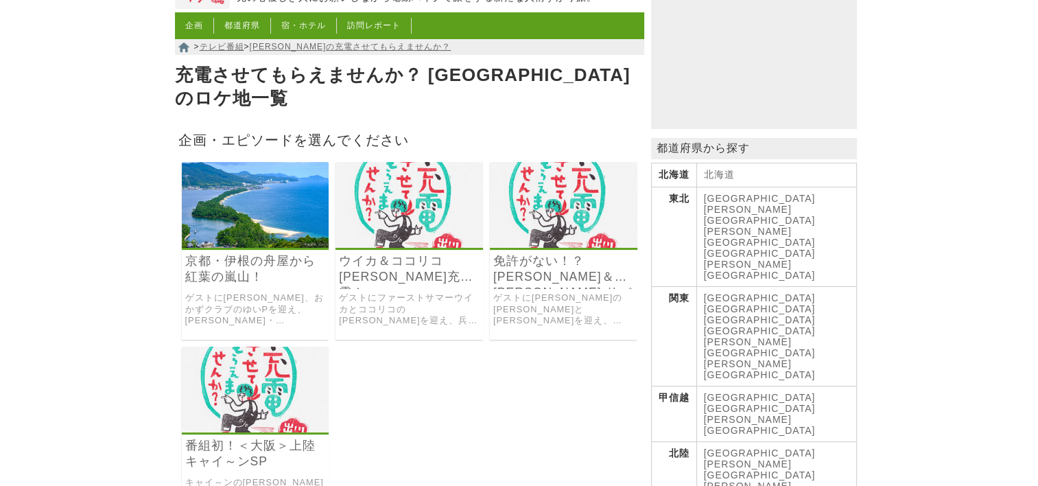
scroll to position [206, 0]
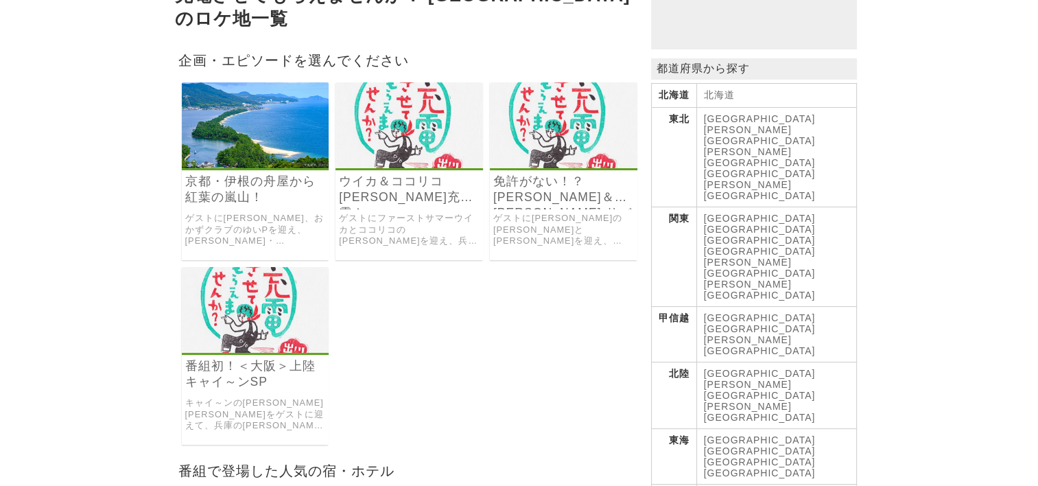
click at [272, 373] on h3 "番組初！＜大阪＞上陸キャイ～ンSP" at bounding box center [256, 376] width 148 height 36
click at [239, 319] on img at bounding box center [256, 310] width 148 height 86
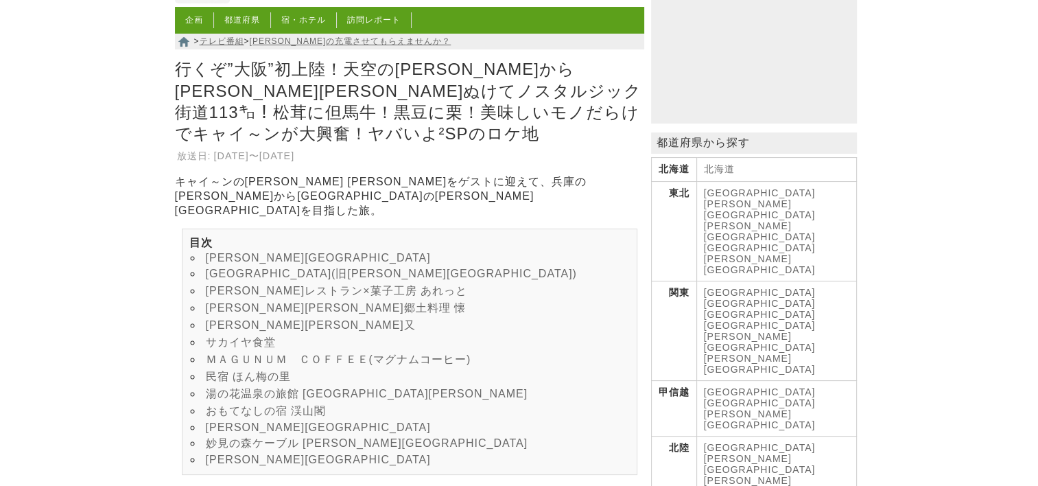
scroll to position [137, 0]
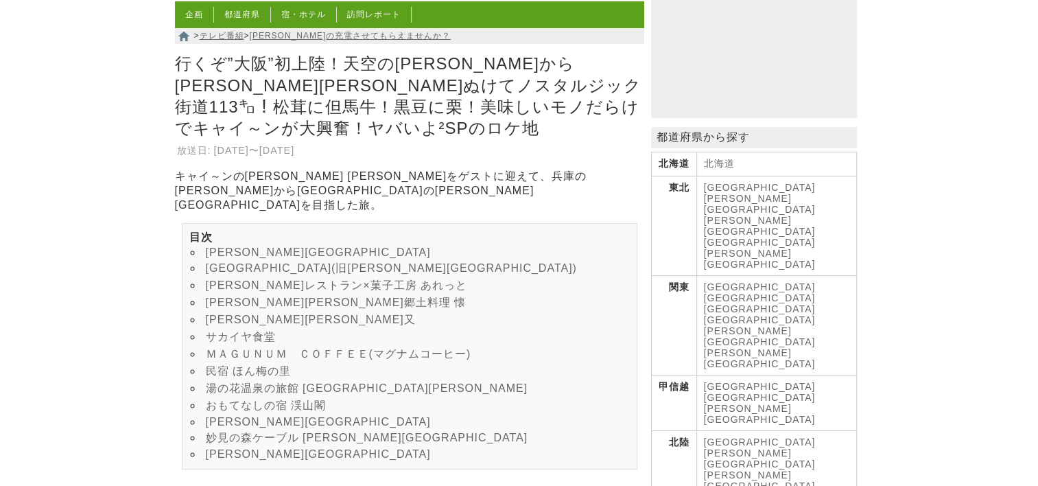
click at [277, 279] on link "[PERSON_NAME]レストラン×菓子工房 あれっと" at bounding box center [336, 285] width 261 height 12
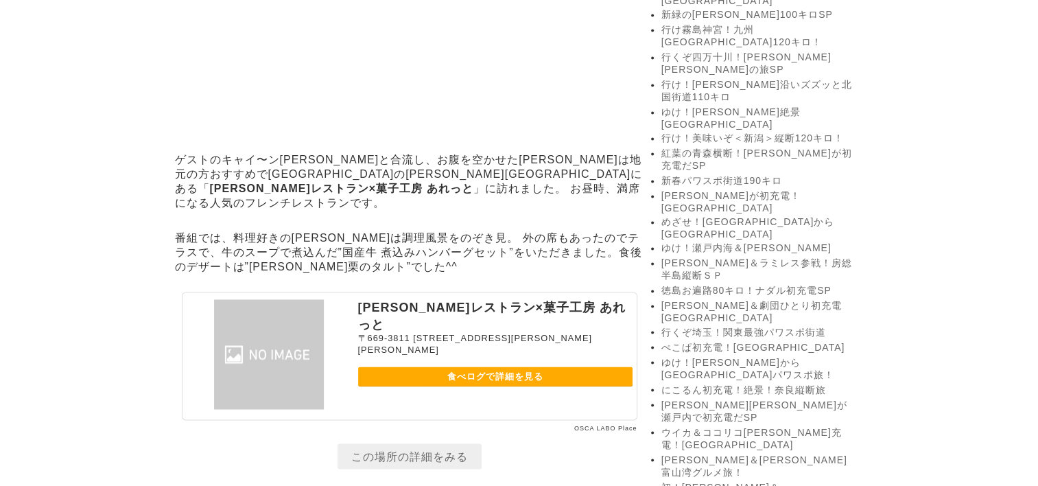
scroll to position [2315, 0]
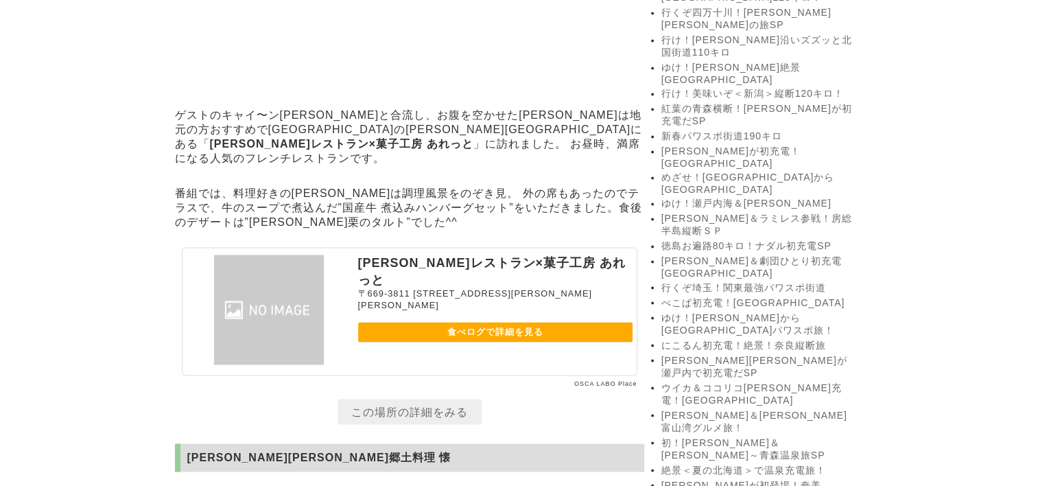
click at [502, 322] on link "食べログで詳細を見る" at bounding box center [495, 332] width 275 height 20
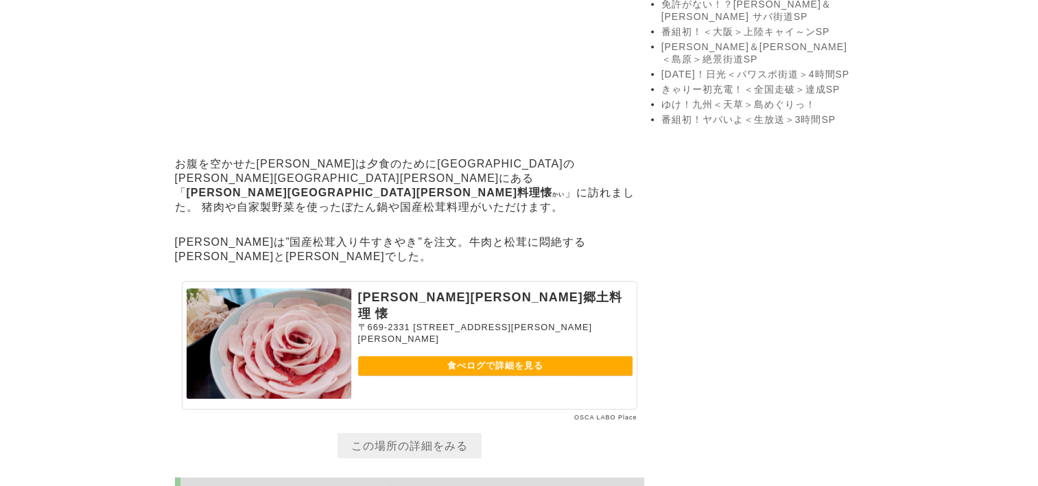
scroll to position [2933, 0]
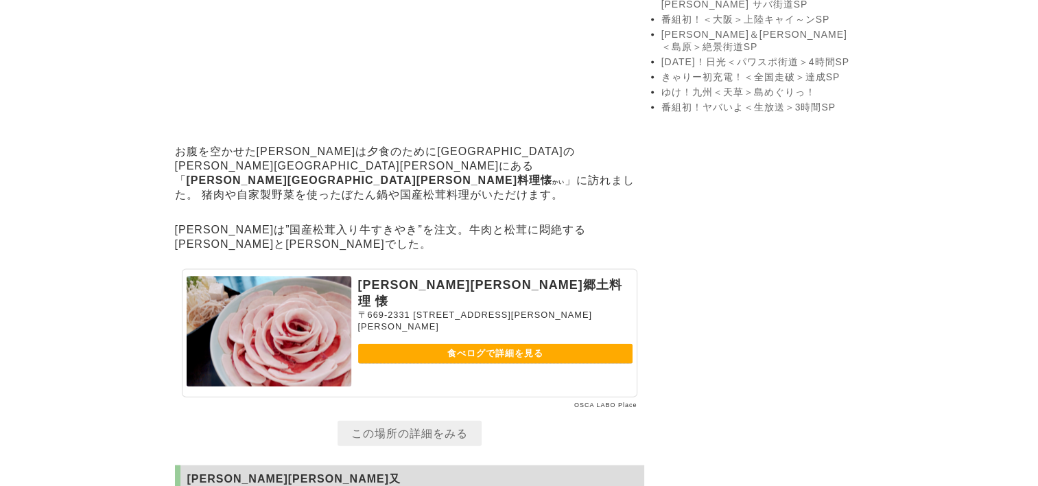
click at [530, 344] on link "食べログで詳細を見る" at bounding box center [495, 354] width 275 height 20
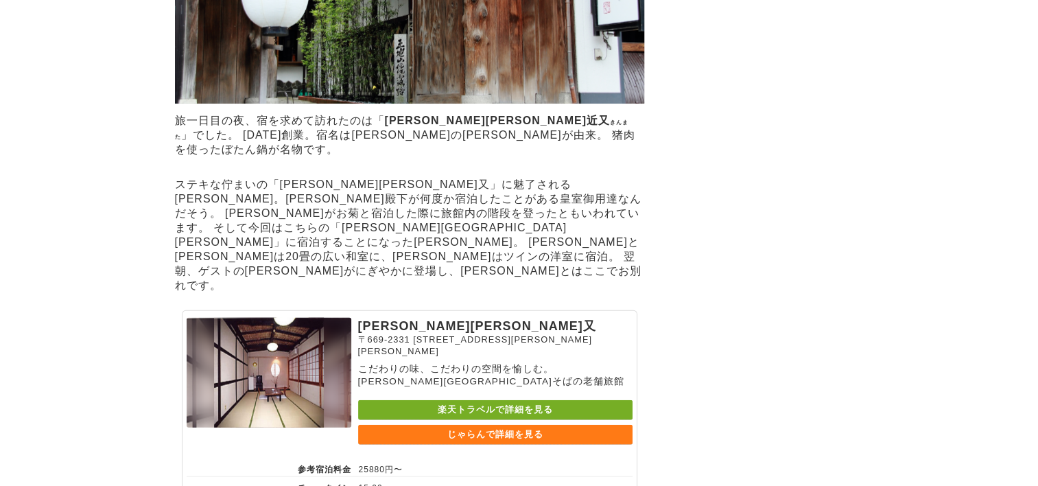
scroll to position [3688, 0]
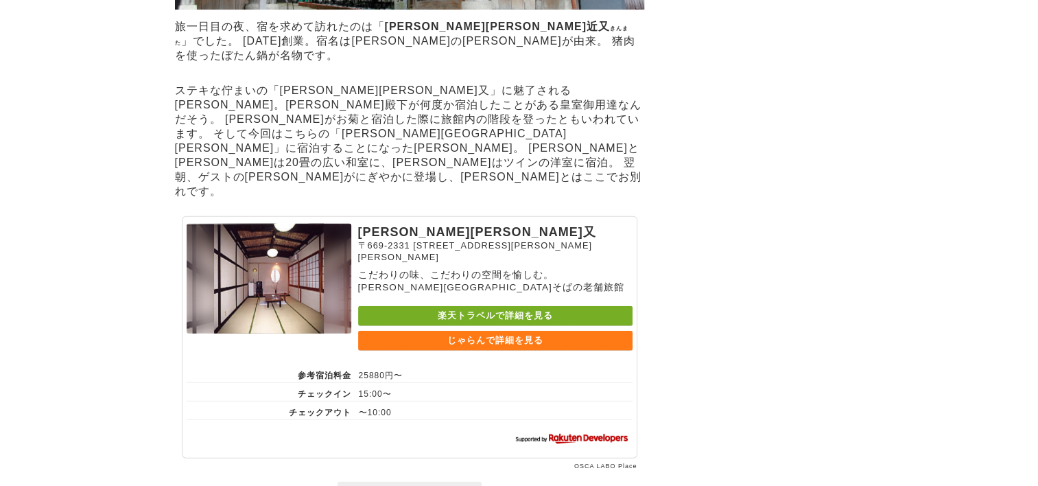
click at [502, 331] on link "じゃらんで詳細を見る" at bounding box center [495, 341] width 275 height 20
drag, startPoint x: 360, startPoint y: 167, endPoint x: 440, endPoint y: 170, distance: 79.7
click at [440, 224] on p "[PERSON_NAME][PERSON_NAME]又" at bounding box center [495, 232] width 275 height 16
copy p "[PERSON_NAME][PERSON_NAME]又"
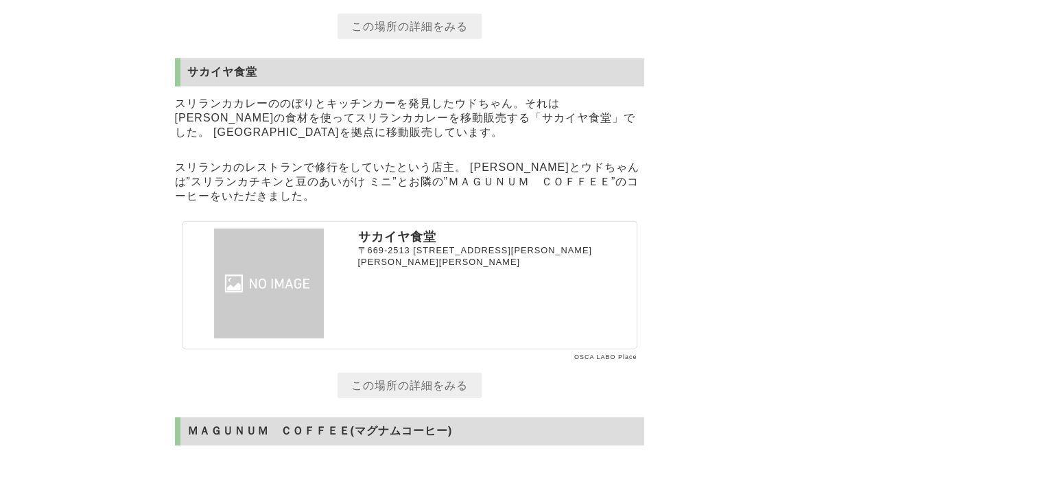
scroll to position [4162, 0]
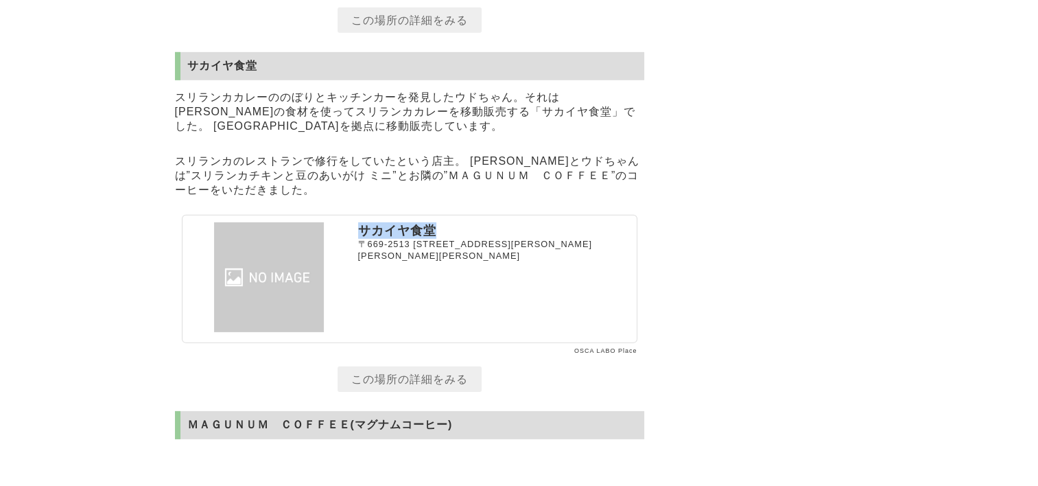
drag, startPoint x: 358, startPoint y: 178, endPoint x: 439, endPoint y: 178, distance: 80.3
click at [439, 222] on p "サカイヤ食堂" at bounding box center [495, 230] width 275 height 16
drag, startPoint x: 439, startPoint y: 178, endPoint x: 401, endPoint y: 182, distance: 37.9
copy p "サカイヤ食堂"
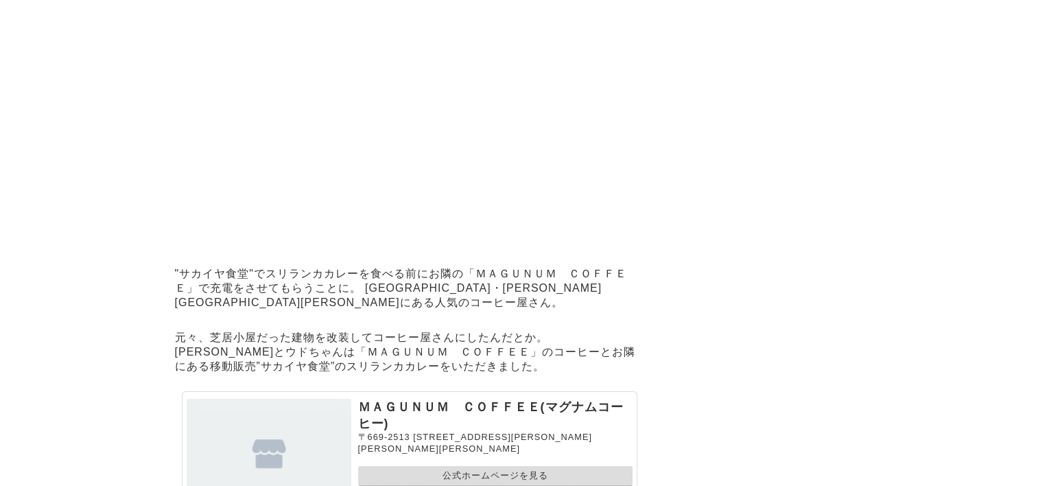
scroll to position [4634, 0]
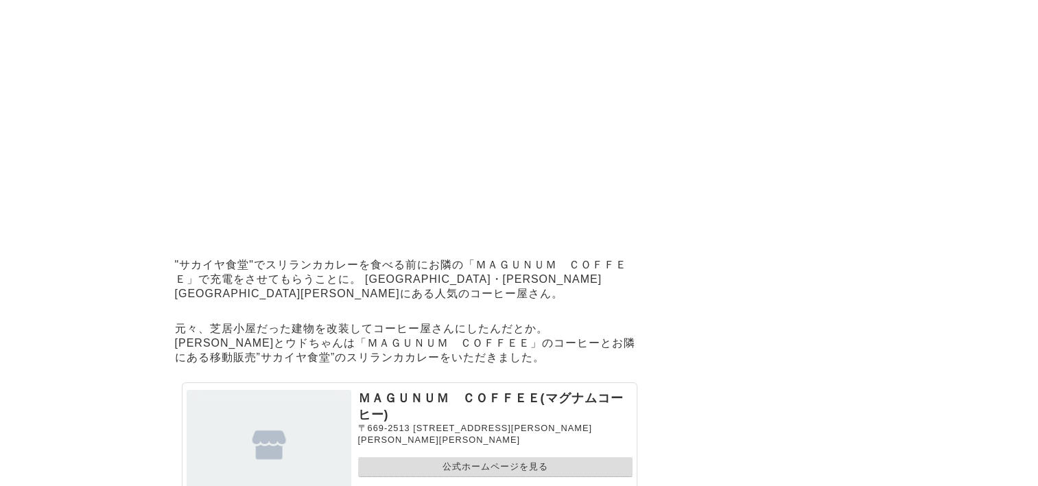
click at [482, 457] on link "公式ホームページを見る" at bounding box center [495, 467] width 275 height 20
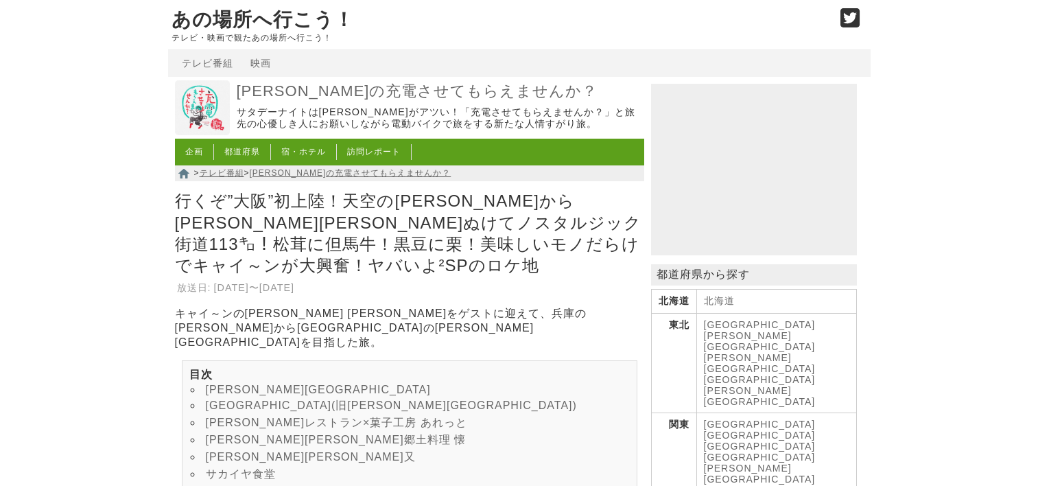
scroll to position [4634, 0]
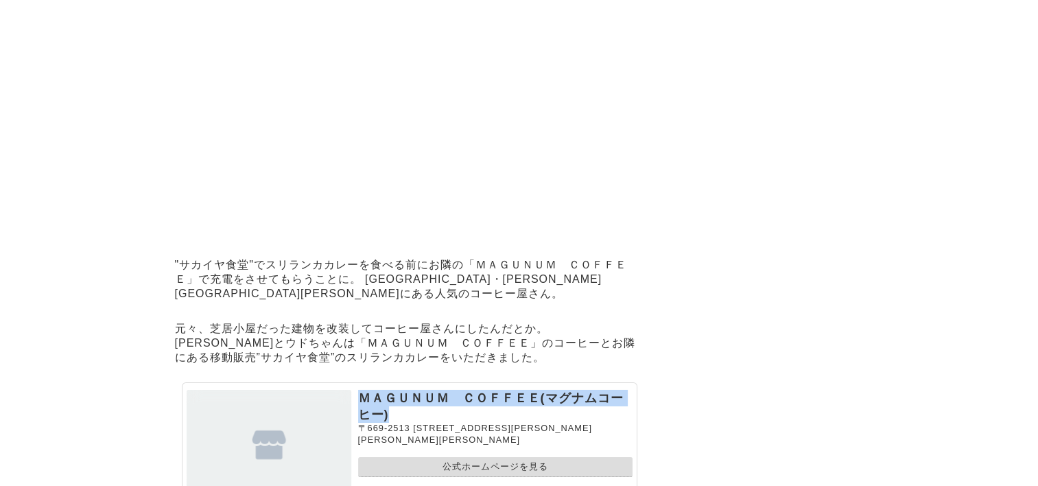
drag, startPoint x: 359, startPoint y: 348, endPoint x: 529, endPoint y: 376, distance: 172.5
click at [529, 390] on p "ＭＡＧＵＮＵＭ　ＣＯＦＦＥＥ(マグナムコーヒー)" at bounding box center [495, 406] width 275 height 33
copy p "ＭＡＧＵＮＵＭ　ＣＯＦＦＥＥ(マグナムコーヒー)"
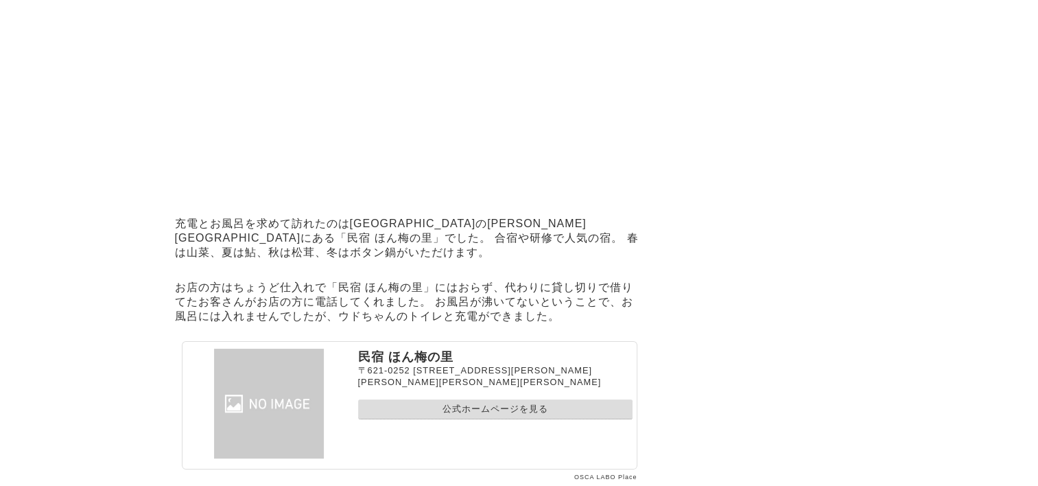
scroll to position [5320, 0]
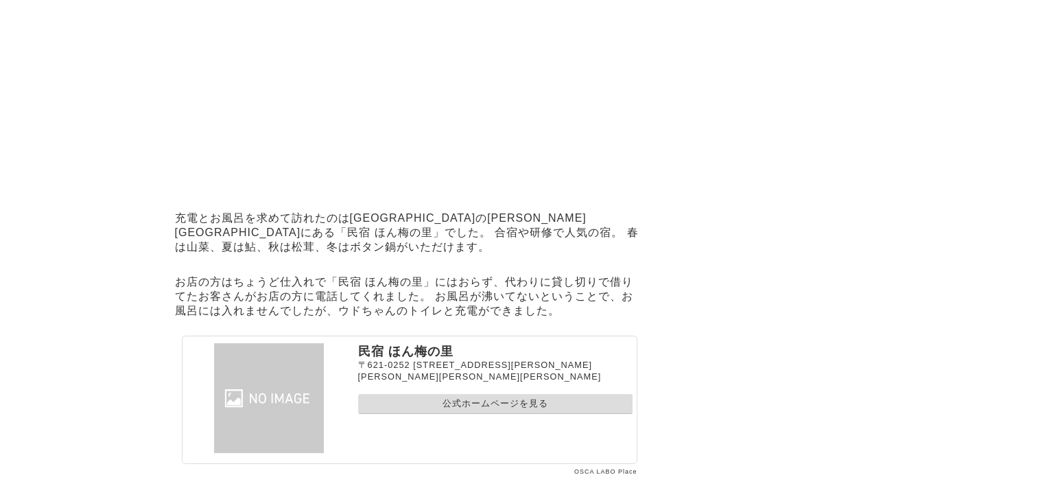
click at [508, 394] on link "公式ホームページを見る" at bounding box center [495, 404] width 275 height 20
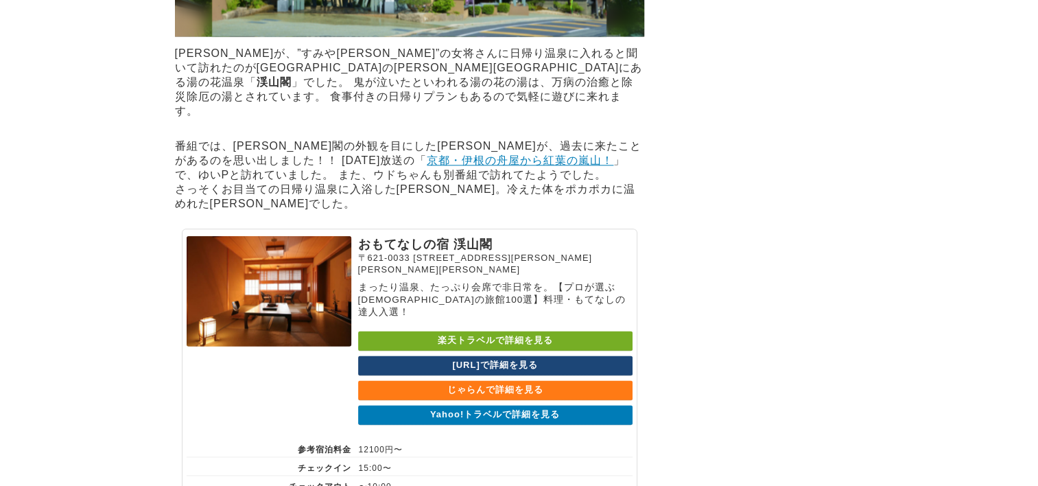
scroll to position [6899, 0]
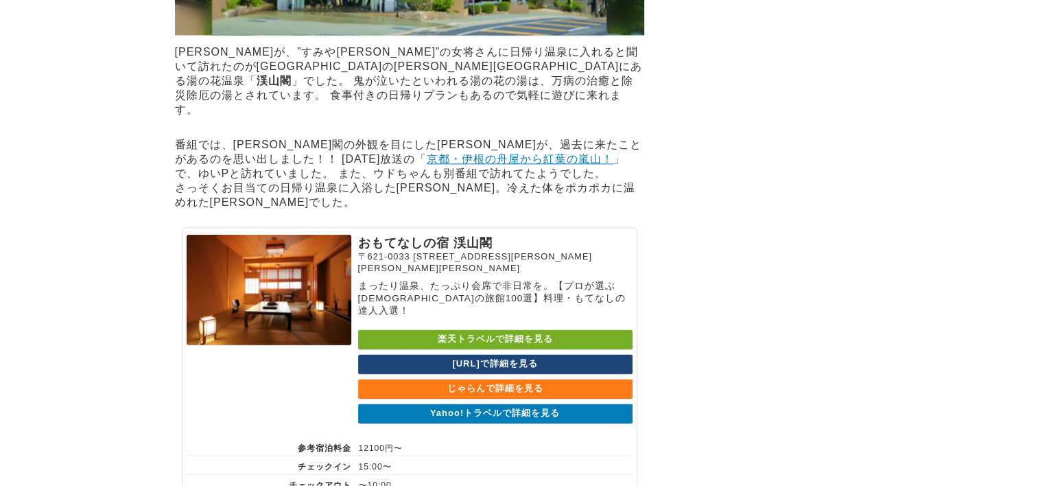
click at [483, 404] on link "Yahoo!トラベルで詳細を見る" at bounding box center [495, 414] width 275 height 20
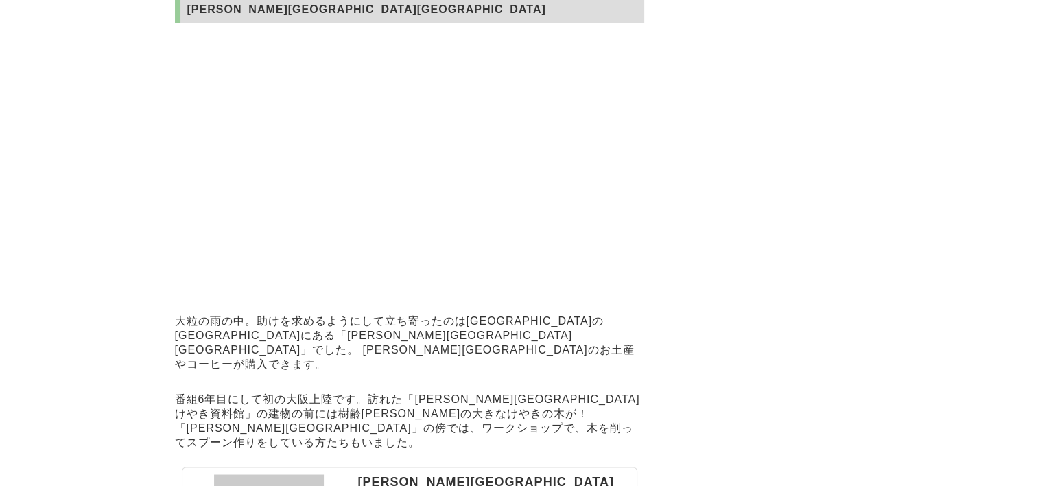
scroll to position [7517, 0]
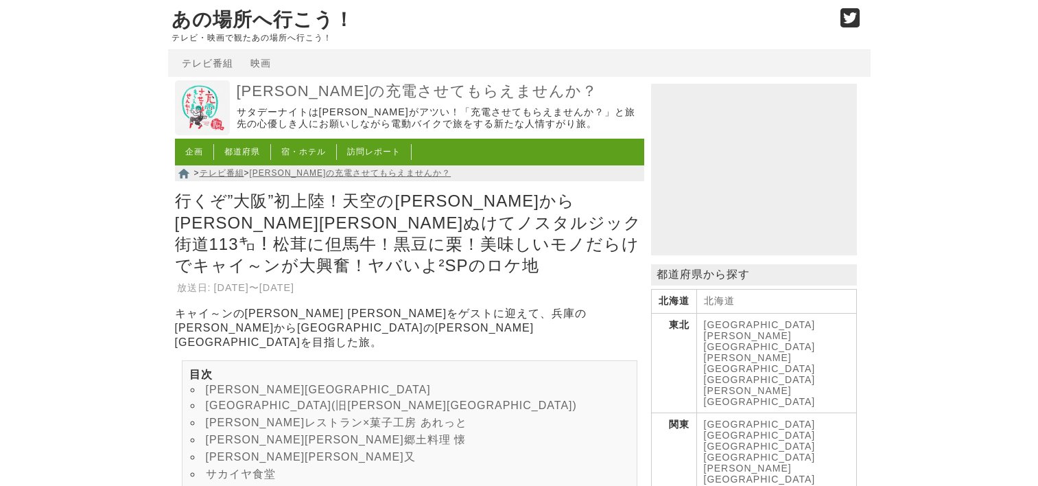
scroll to position [7517, 0]
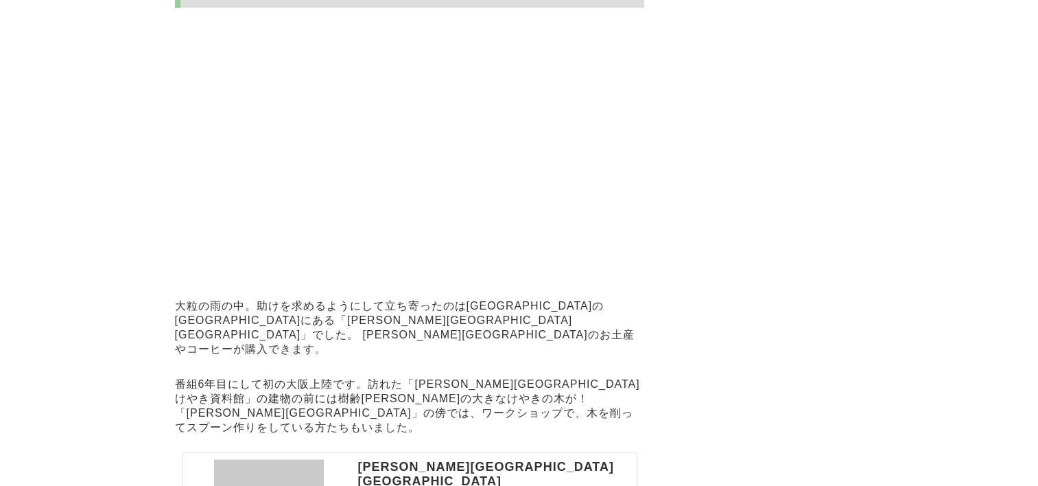
drag, startPoint x: 415, startPoint y: 376, endPoint x: 568, endPoint y: 380, distance: 153.1
drag, startPoint x: 568, startPoint y: 380, endPoint x: 544, endPoint y: 376, distance: 23.6
drag, startPoint x: 544, startPoint y: 376, endPoint x: 476, endPoint y: 360, distance: 69.9
click at [476, 459] on p "[PERSON_NAME][GEOGRAPHIC_DATA][GEOGRAPHIC_DATA]" at bounding box center [495, 473] width 275 height 29
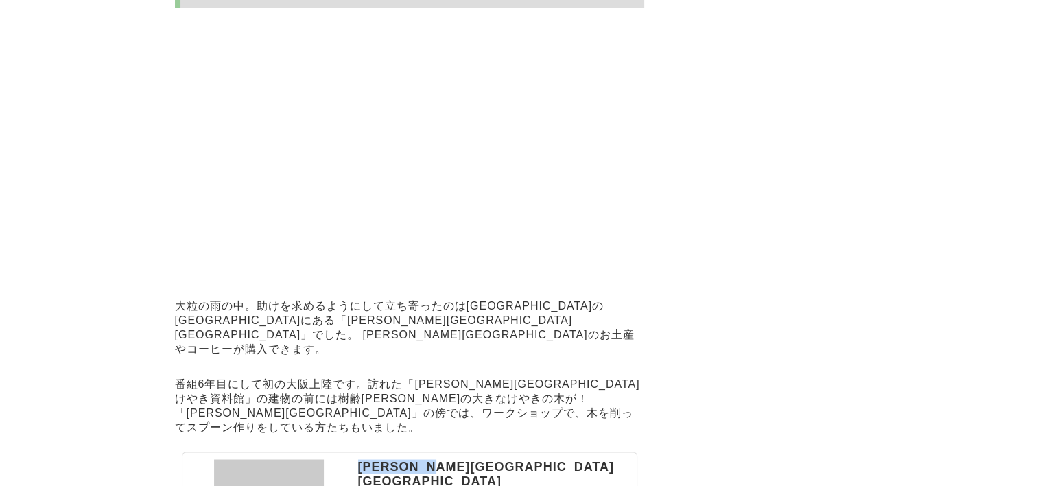
drag, startPoint x: 476, startPoint y: 360, endPoint x: 453, endPoint y: 361, distance: 23.4
copy p "[PERSON_NAME][GEOGRAPHIC_DATA][GEOGRAPHIC_DATA]"
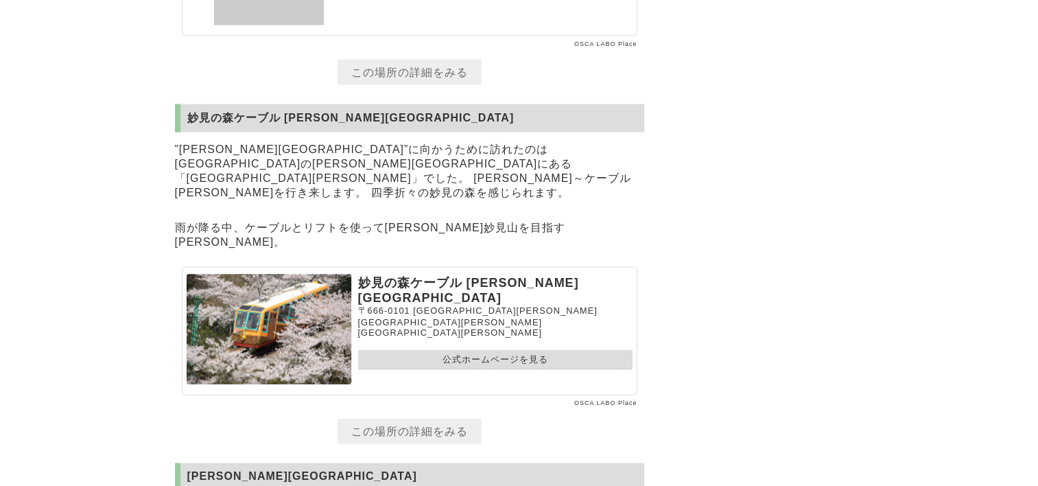
scroll to position [8066, 0]
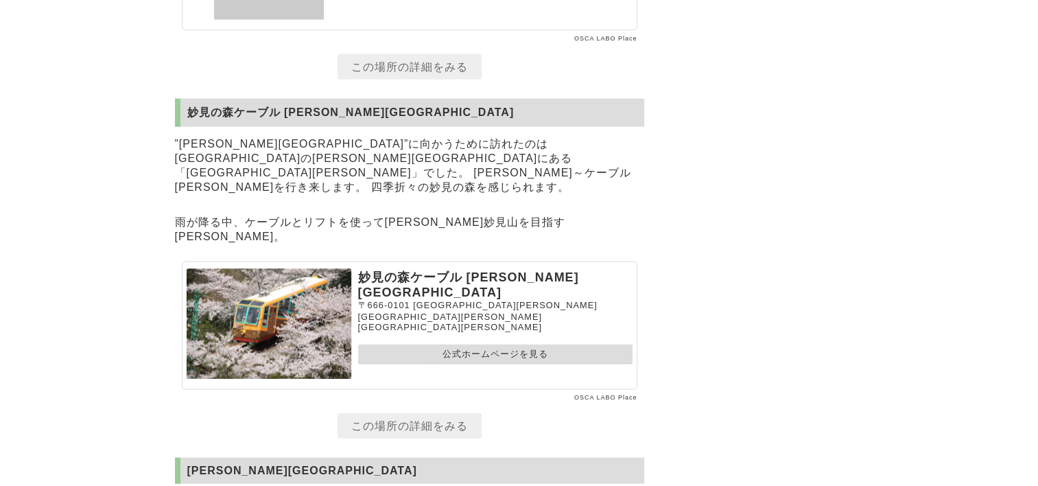
click at [461, 345] on link "公式ホームページを見る" at bounding box center [495, 355] width 275 height 20
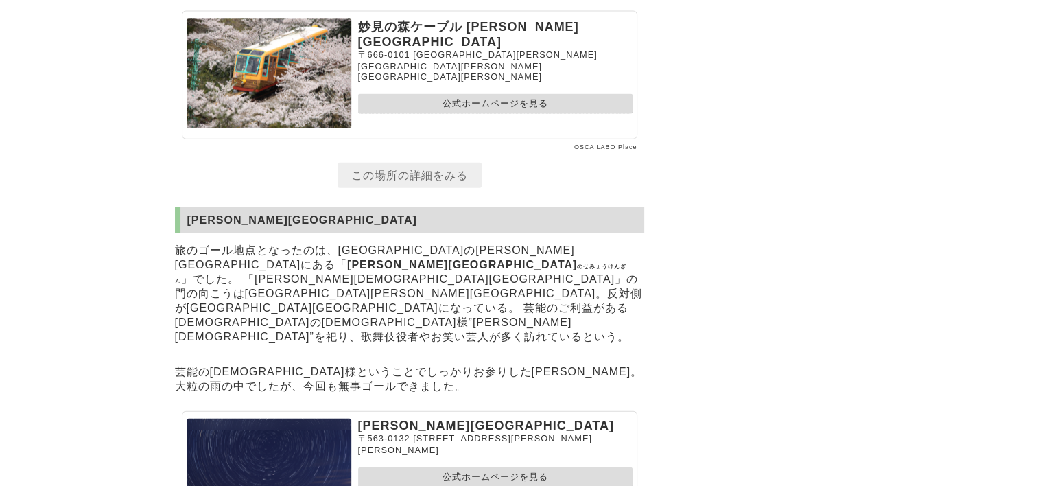
scroll to position [8332, 0]
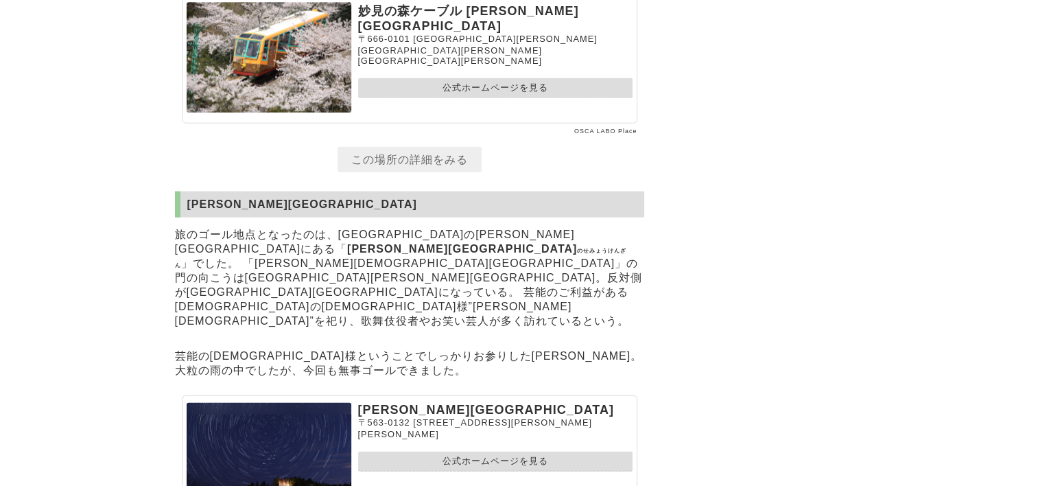
click at [466, 452] on link "公式ホームページを見る" at bounding box center [495, 462] width 275 height 20
